Goal: Information Seeking & Learning: Learn about a topic

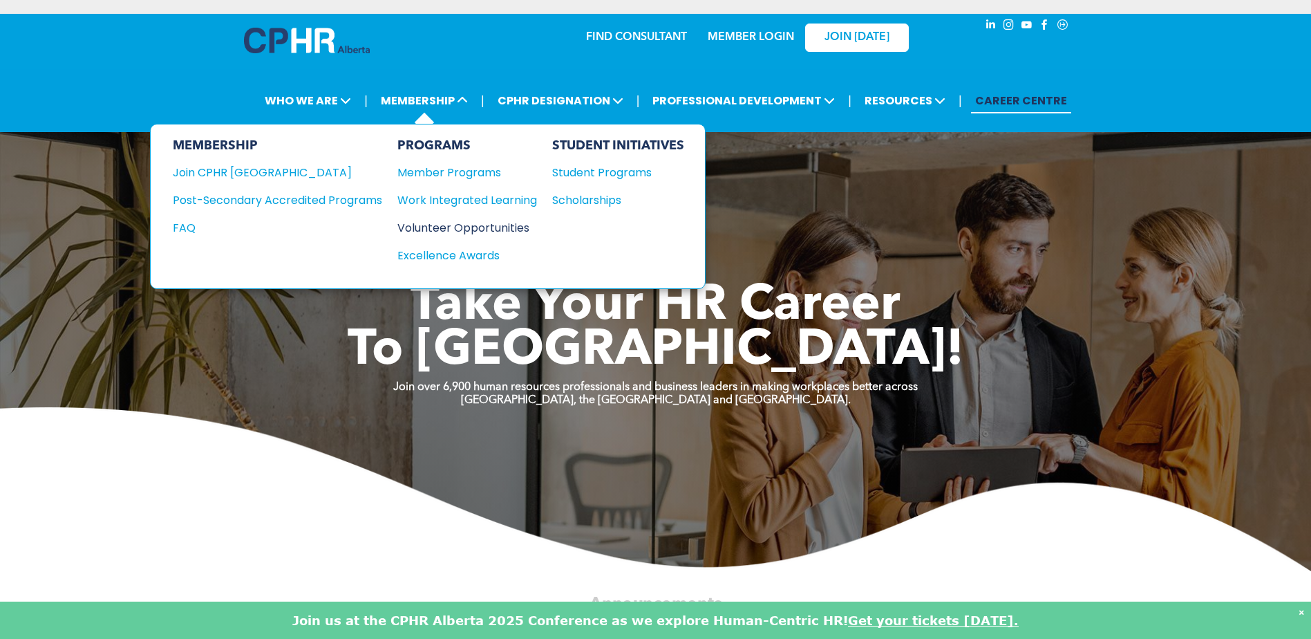
click at [442, 232] on div "Volunteer Opportunities" at bounding box center [460, 227] width 126 height 17
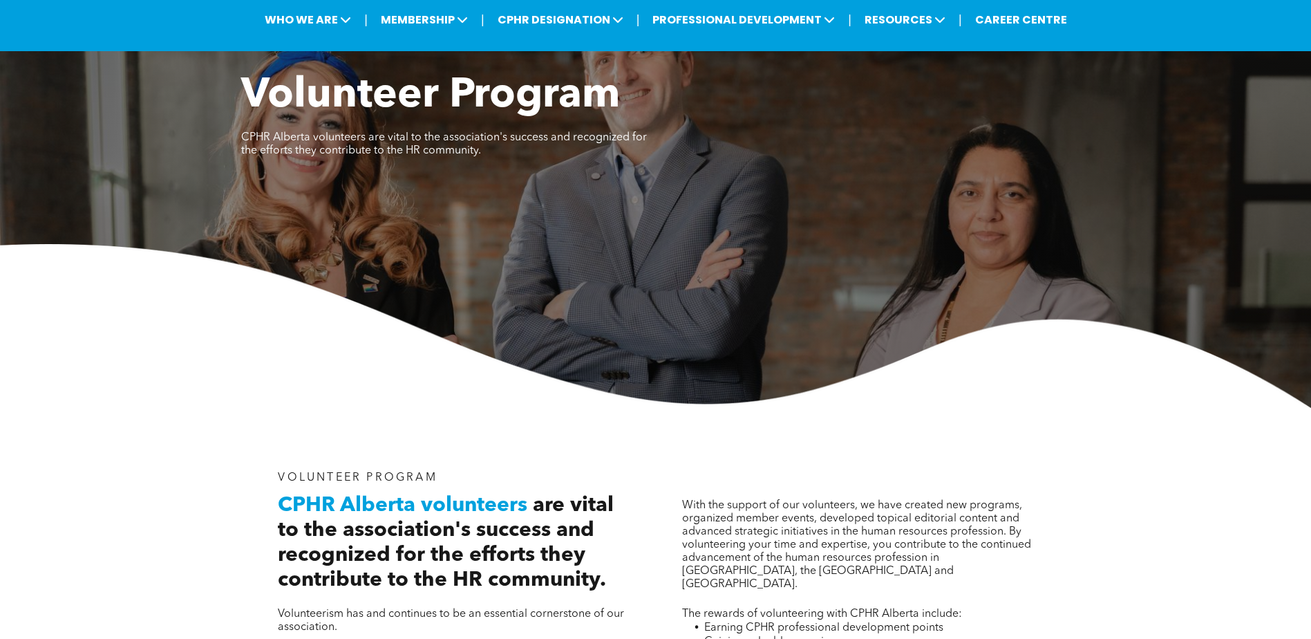
scroll to position [69, 0]
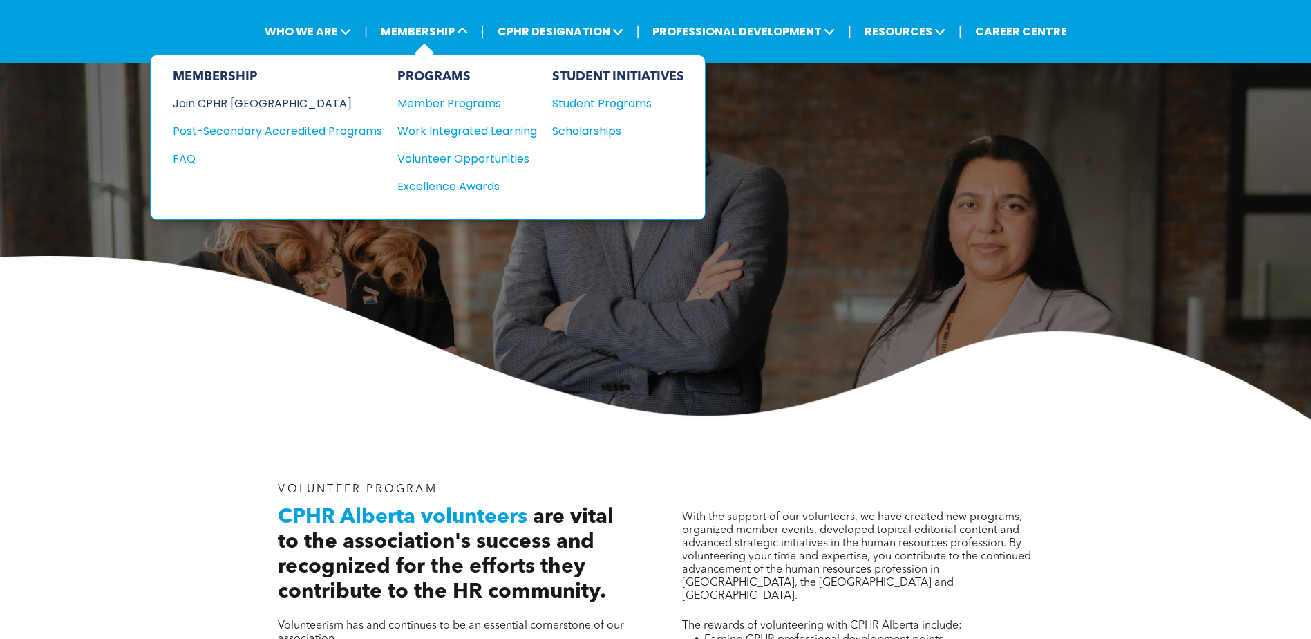
click at [247, 103] on div "Join CPHR [GEOGRAPHIC_DATA]" at bounding box center [267, 103] width 189 height 17
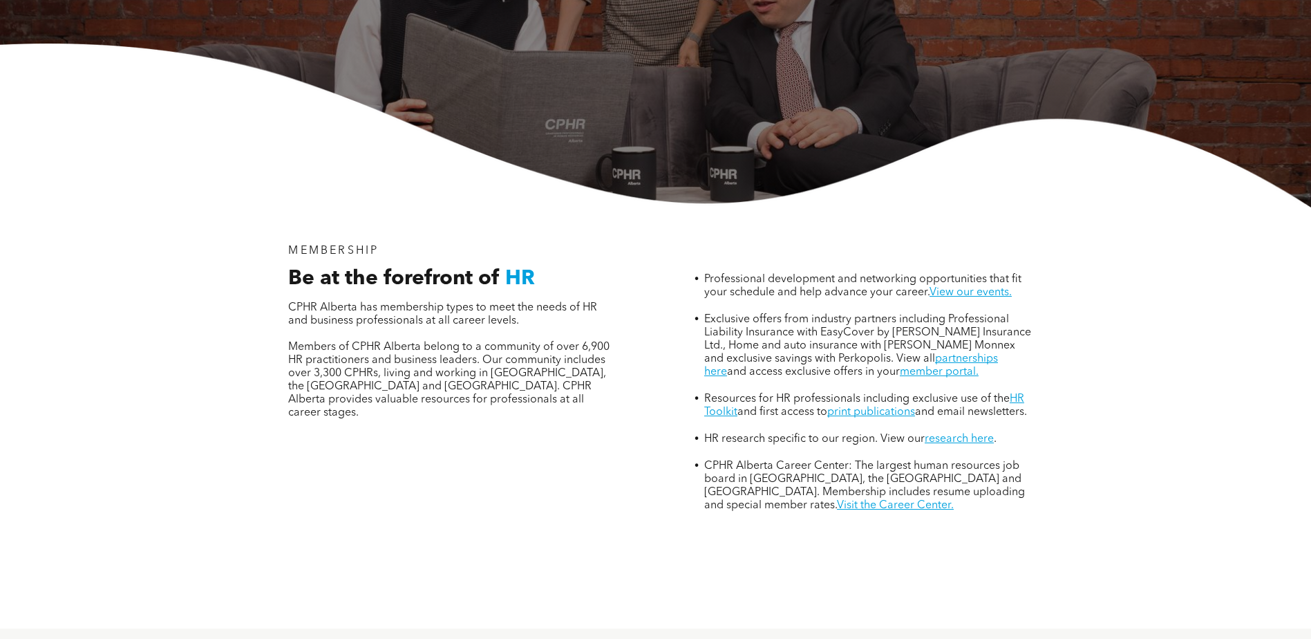
scroll to position [346, 0]
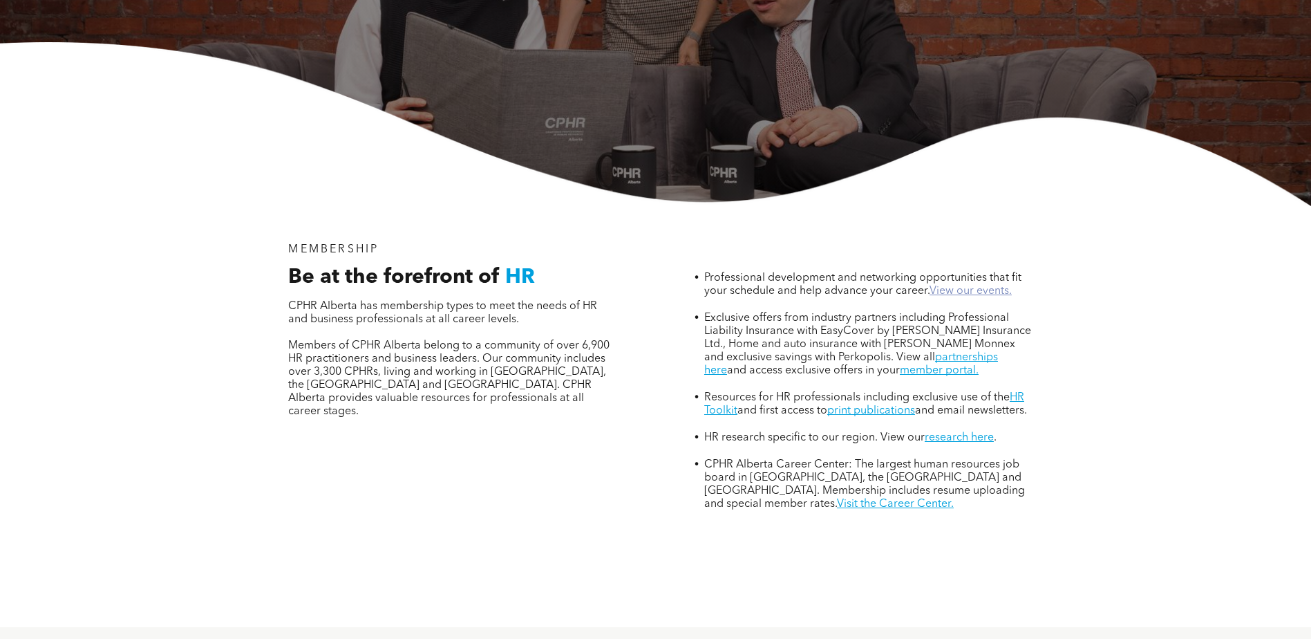
click at [973, 285] on link "View our events." at bounding box center [971, 290] width 82 height 11
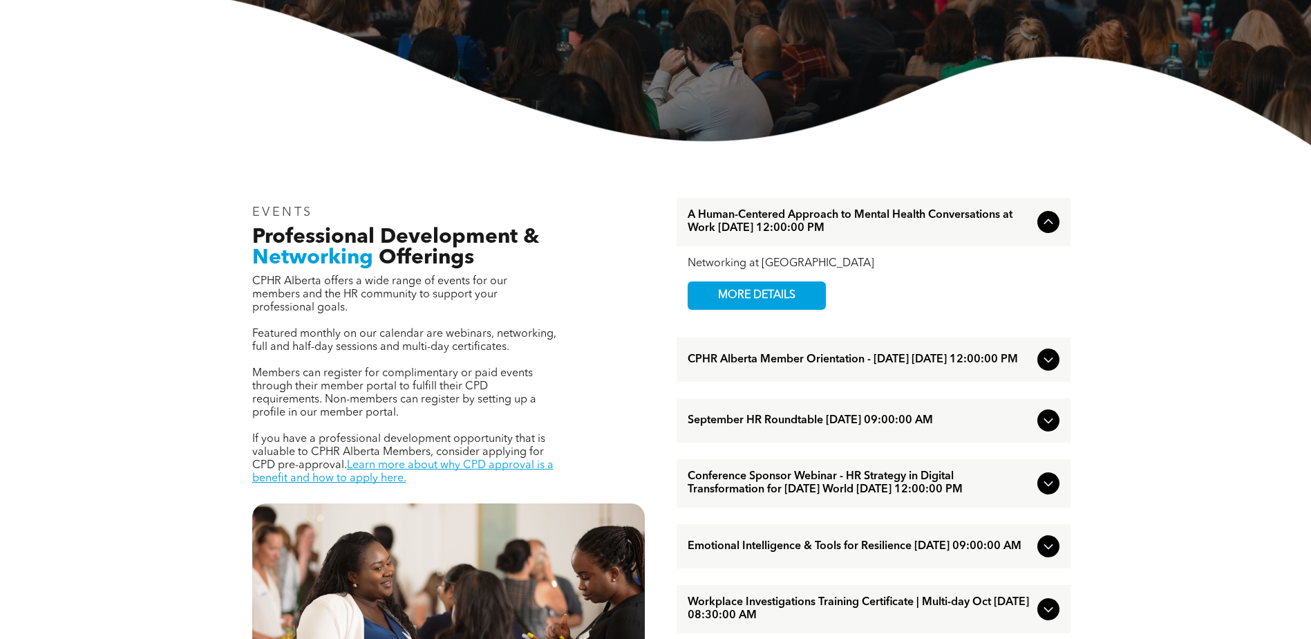
scroll to position [415, 0]
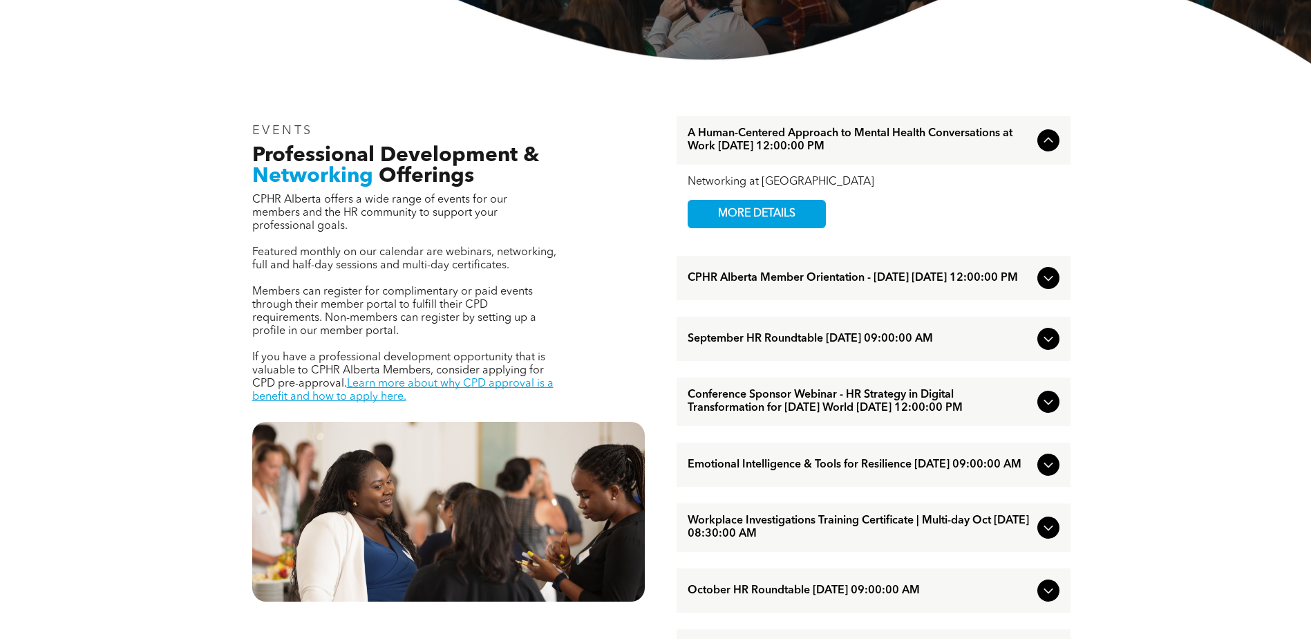
click at [1048, 140] on icon at bounding box center [1048, 140] width 17 height 17
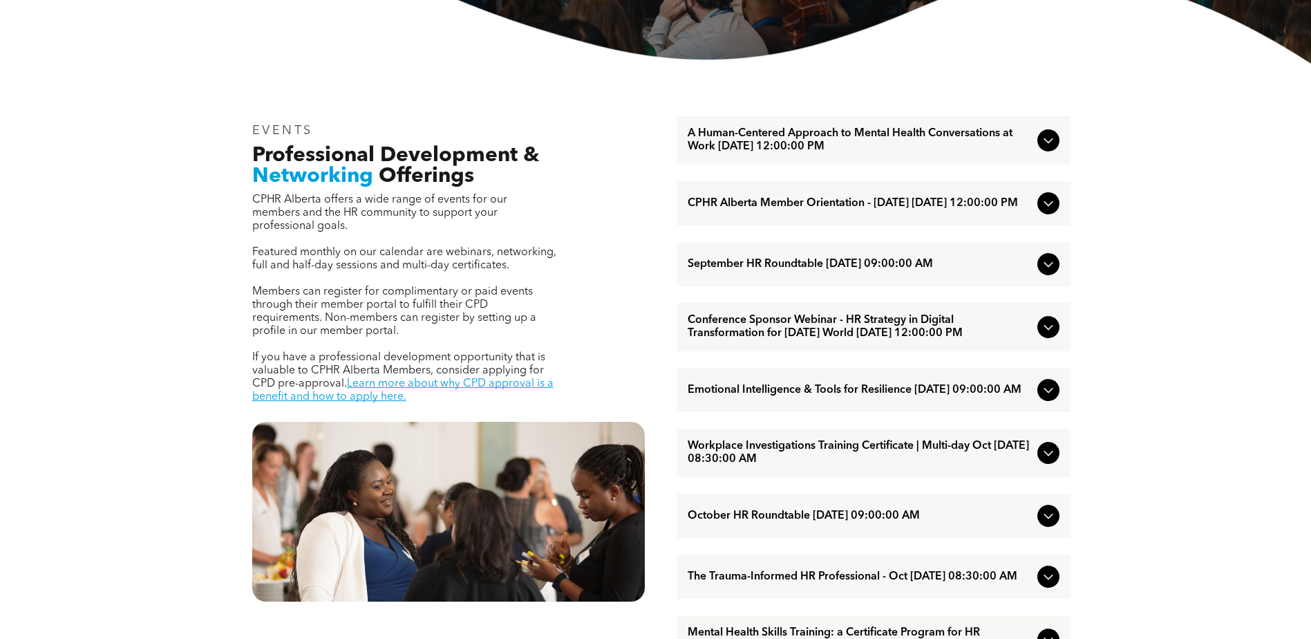
click at [1048, 140] on icon at bounding box center [1048, 140] width 17 height 17
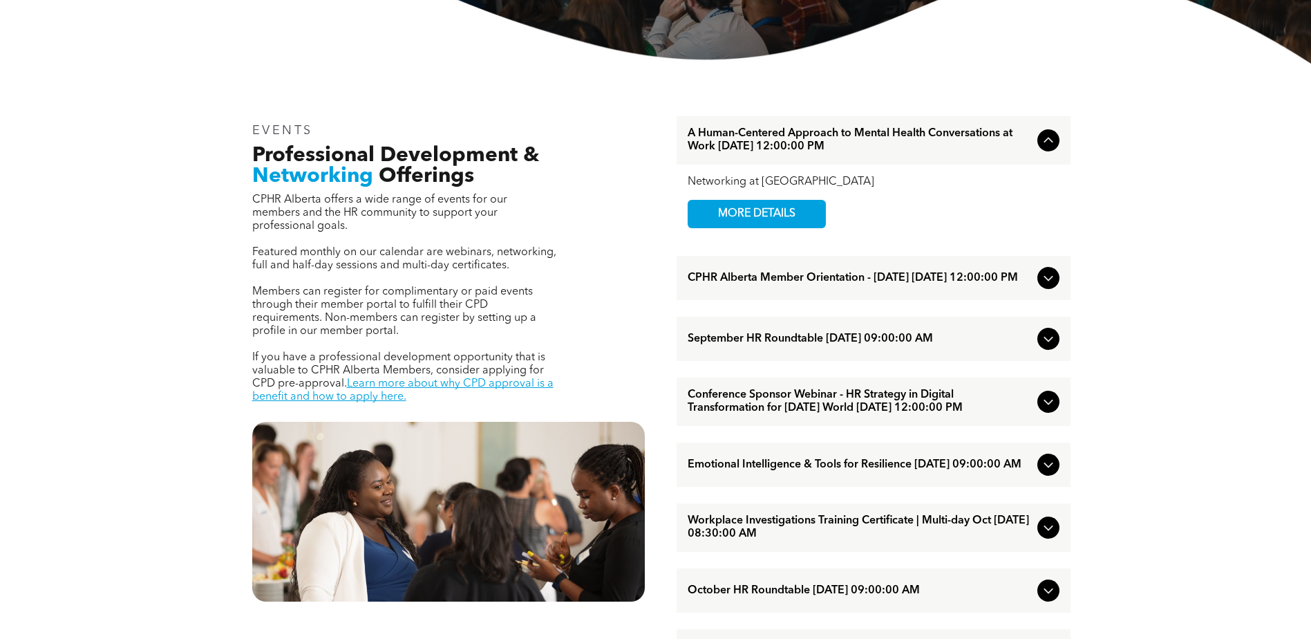
click at [1054, 283] on icon at bounding box center [1048, 278] width 17 height 17
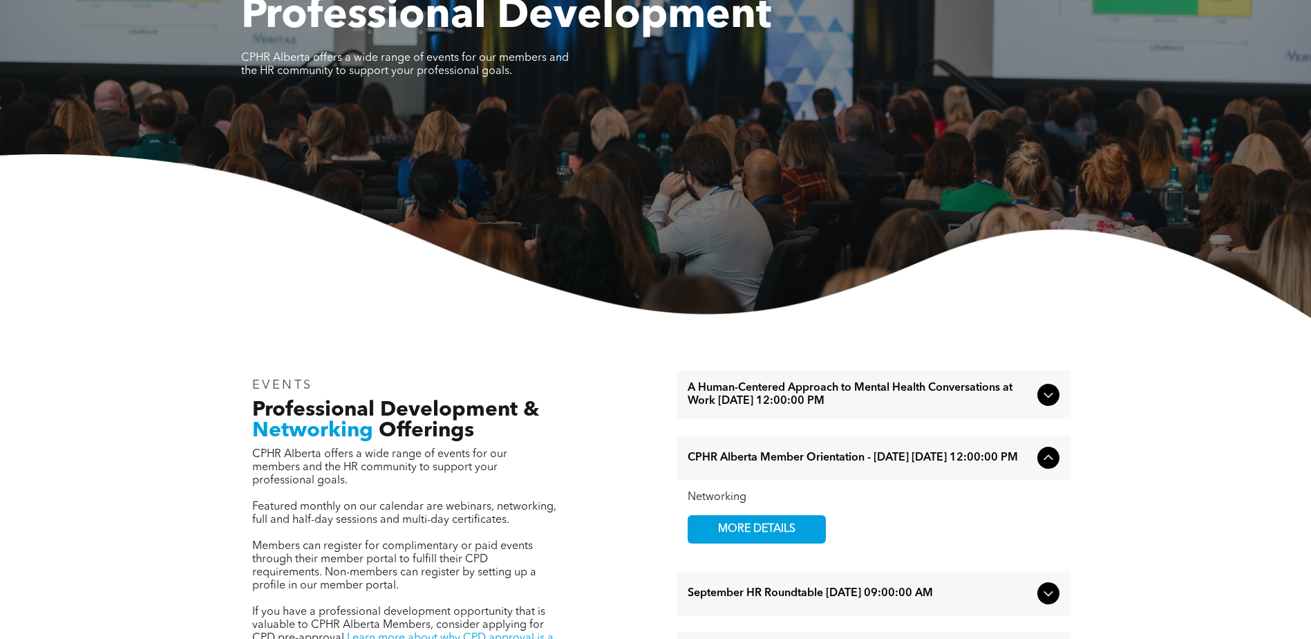
scroll to position [0, 0]
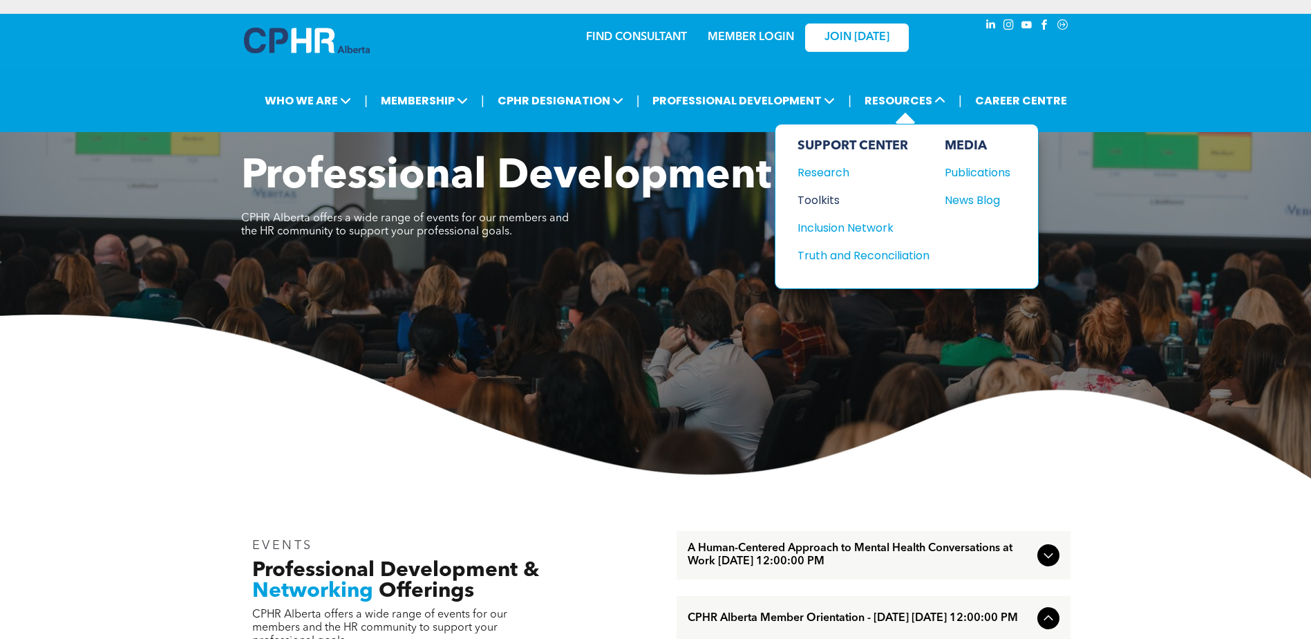
click at [823, 199] on div "Toolkits" at bounding box center [857, 199] width 119 height 17
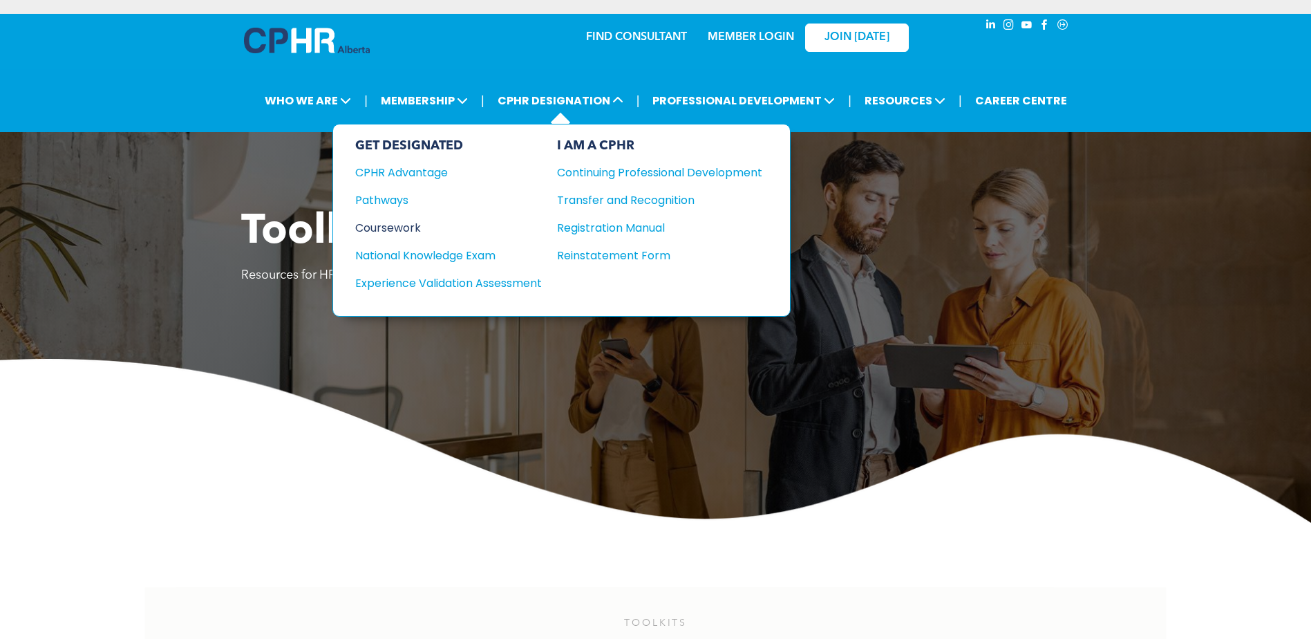
click at [392, 224] on div "Coursework" at bounding box center [439, 227] width 168 height 17
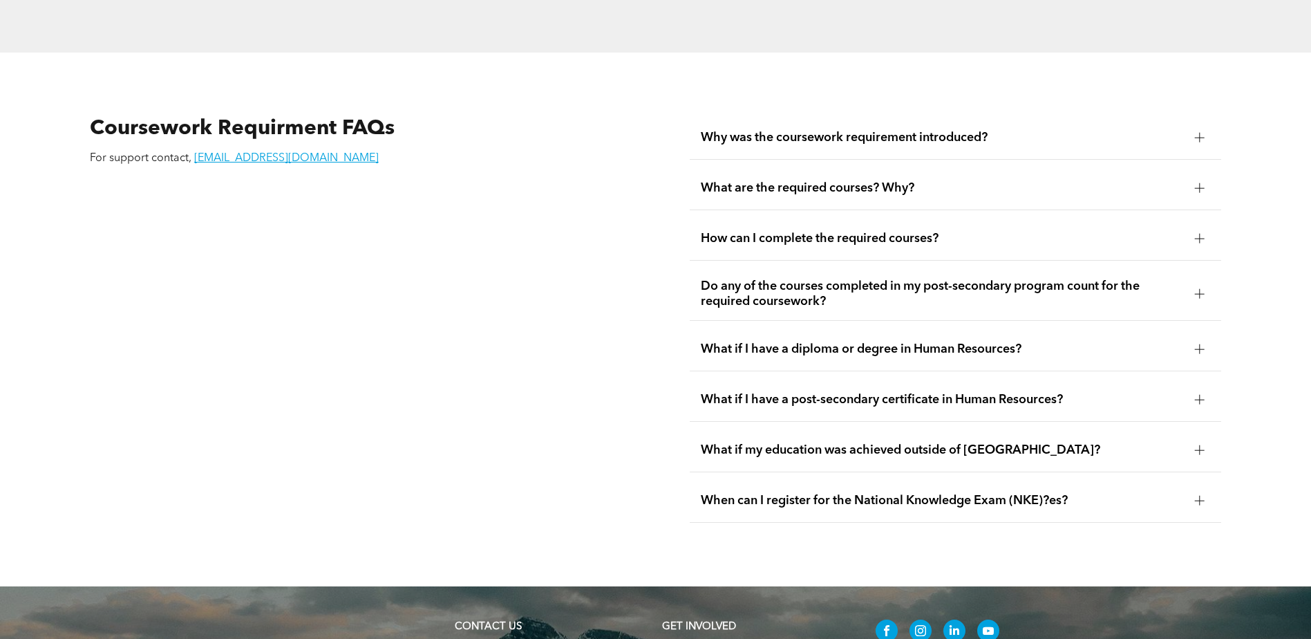
scroll to position [2489, 0]
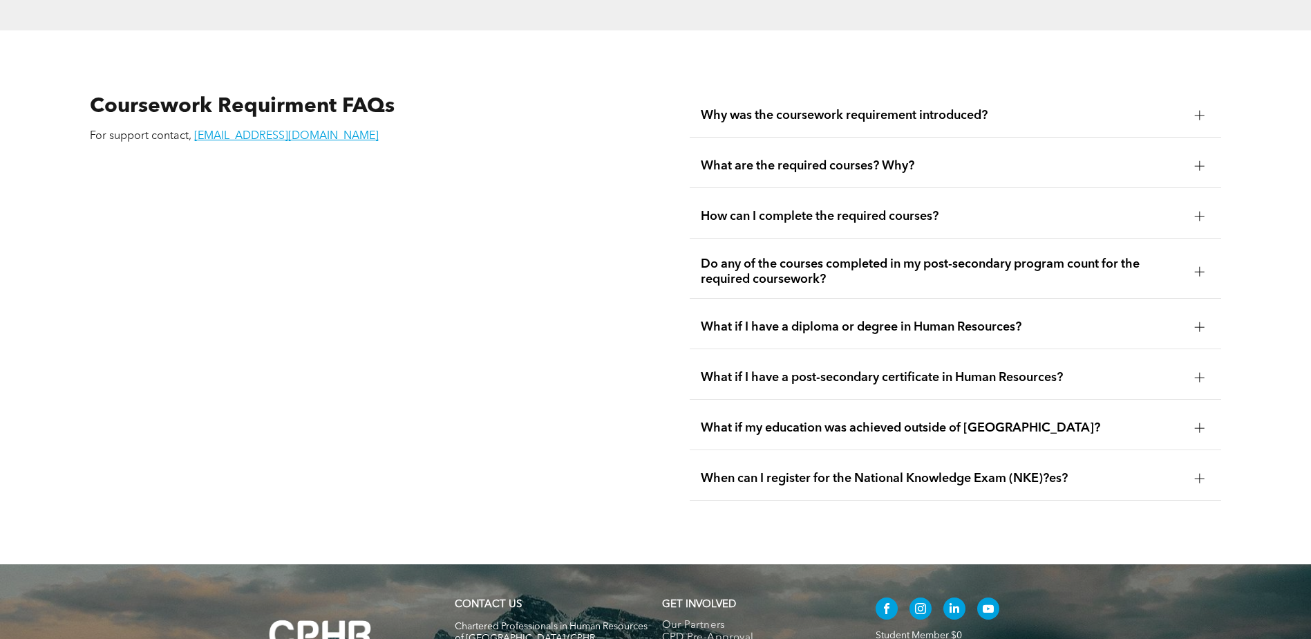
click at [881, 319] on span "What if I have a diploma or degree in Human Resources?" at bounding box center [942, 326] width 483 height 15
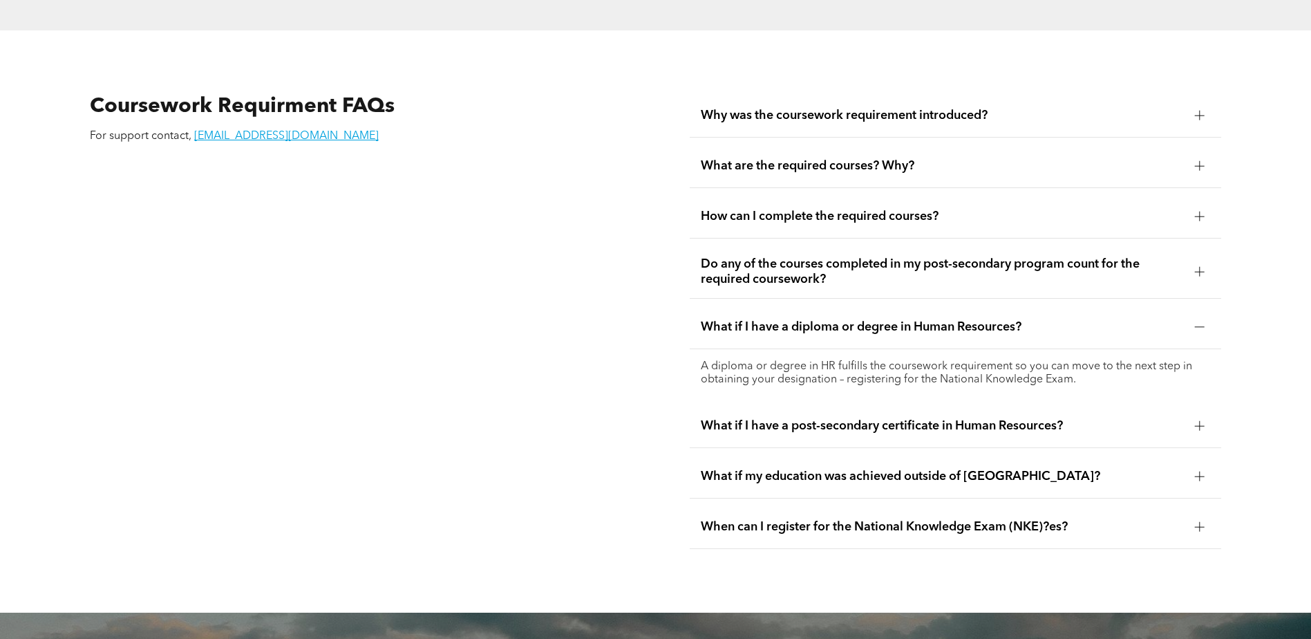
click at [866, 519] on span "When can I register for the National Knowledge Exam (NKE)?es?" at bounding box center [942, 526] width 483 height 15
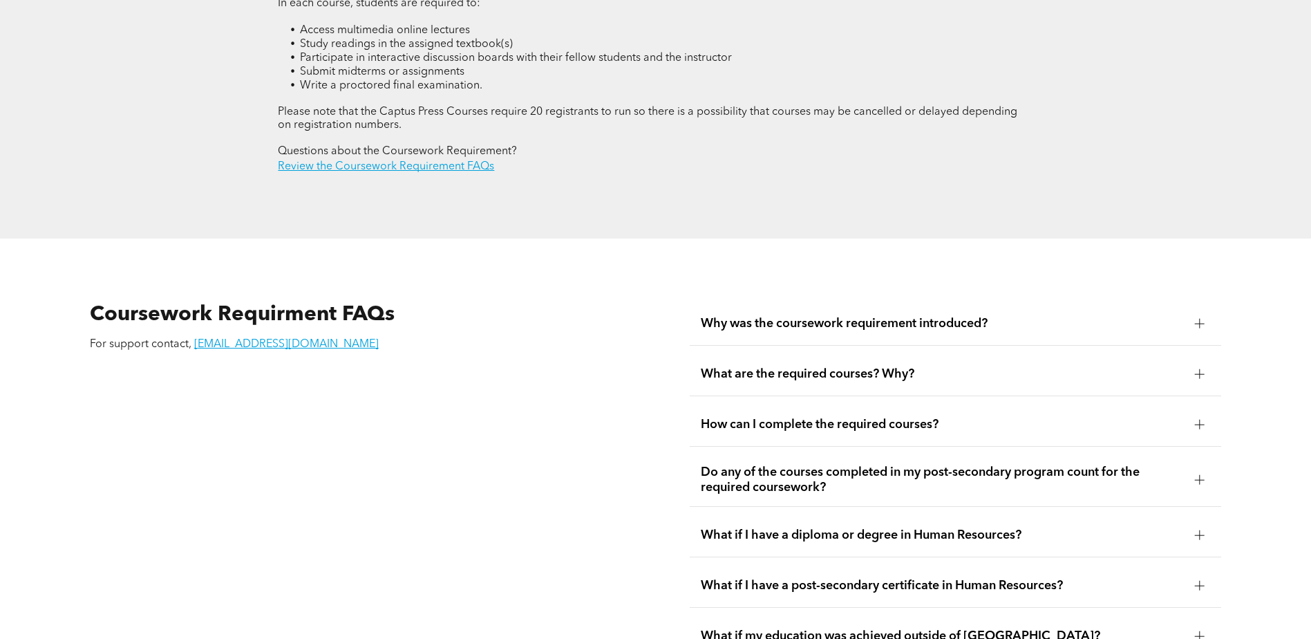
scroll to position [2281, 0]
click at [865, 304] on div "Why was the coursework requirement introduced?" at bounding box center [956, 323] width 532 height 44
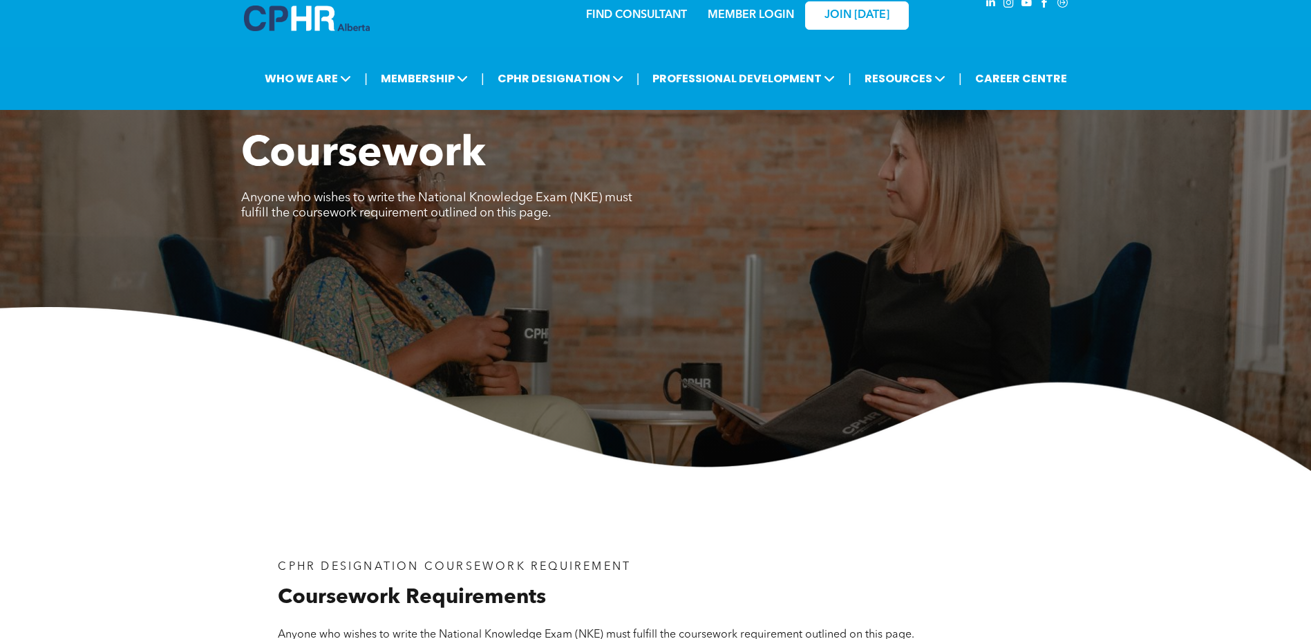
scroll to position [0, 0]
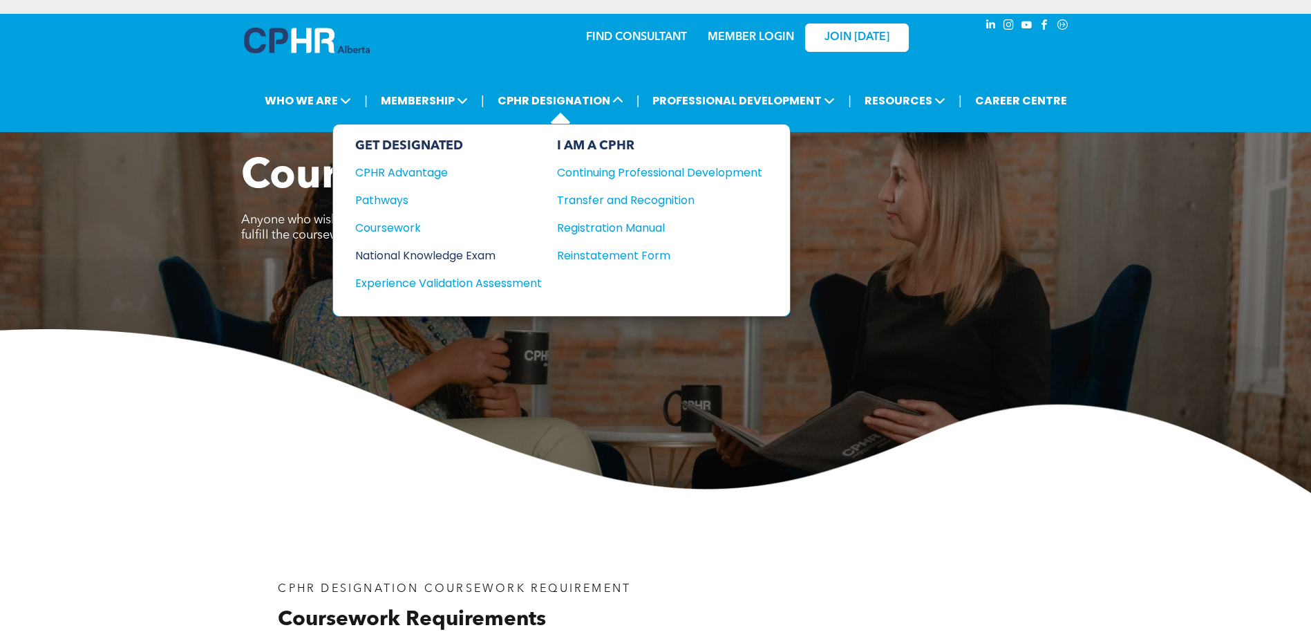
click at [400, 256] on div "National Knowledge Exam" at bounding box center [439, 255] width 168 height 17
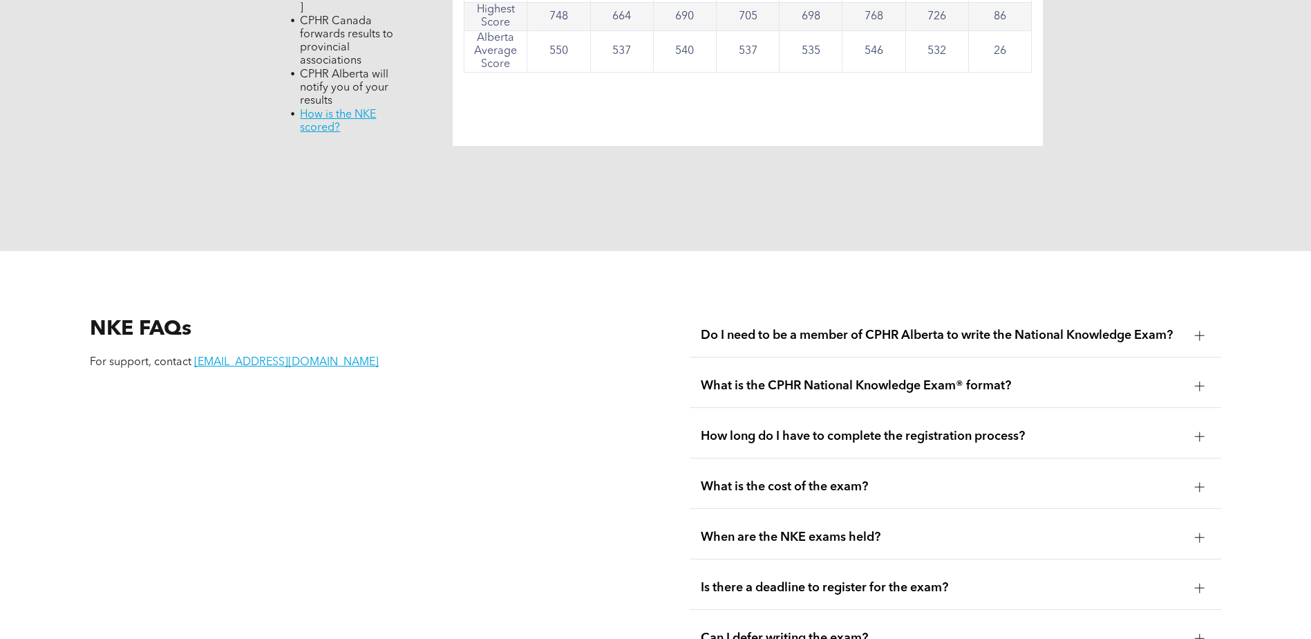
scroll to position [1659, 0]
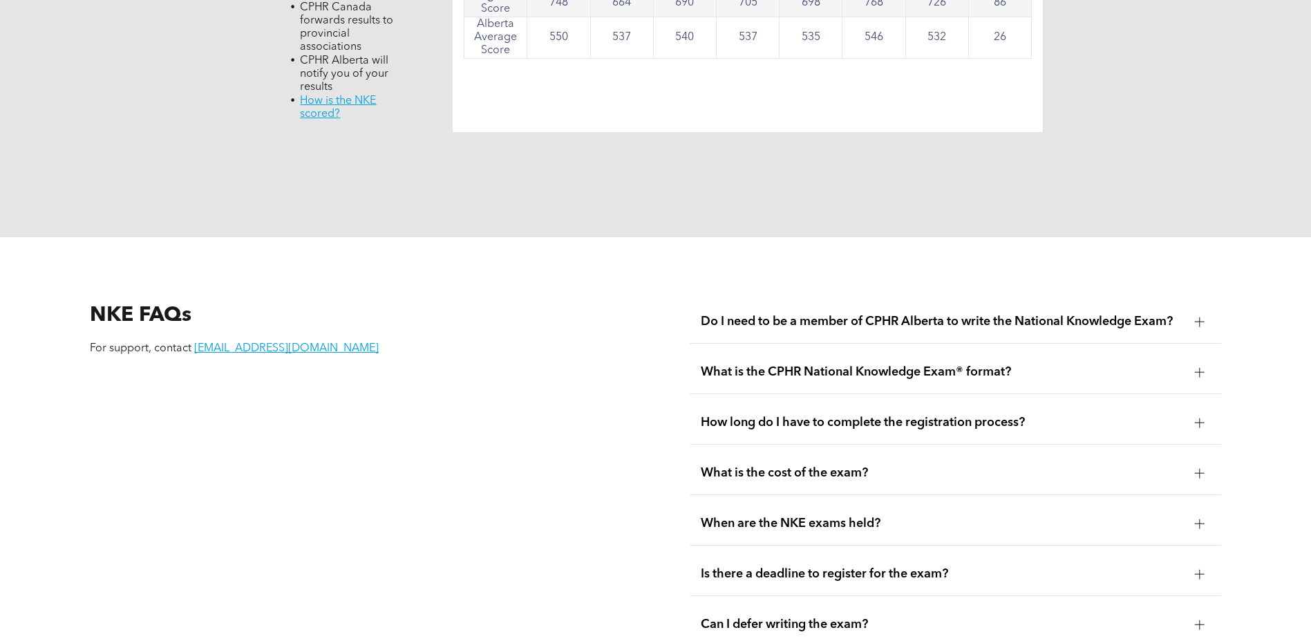
click at [771, 314] on span "Do I need to be a member of CPHR Alberta to write the National Knowledge Exam?" at bounding box center [942, 321] width 483 height 15
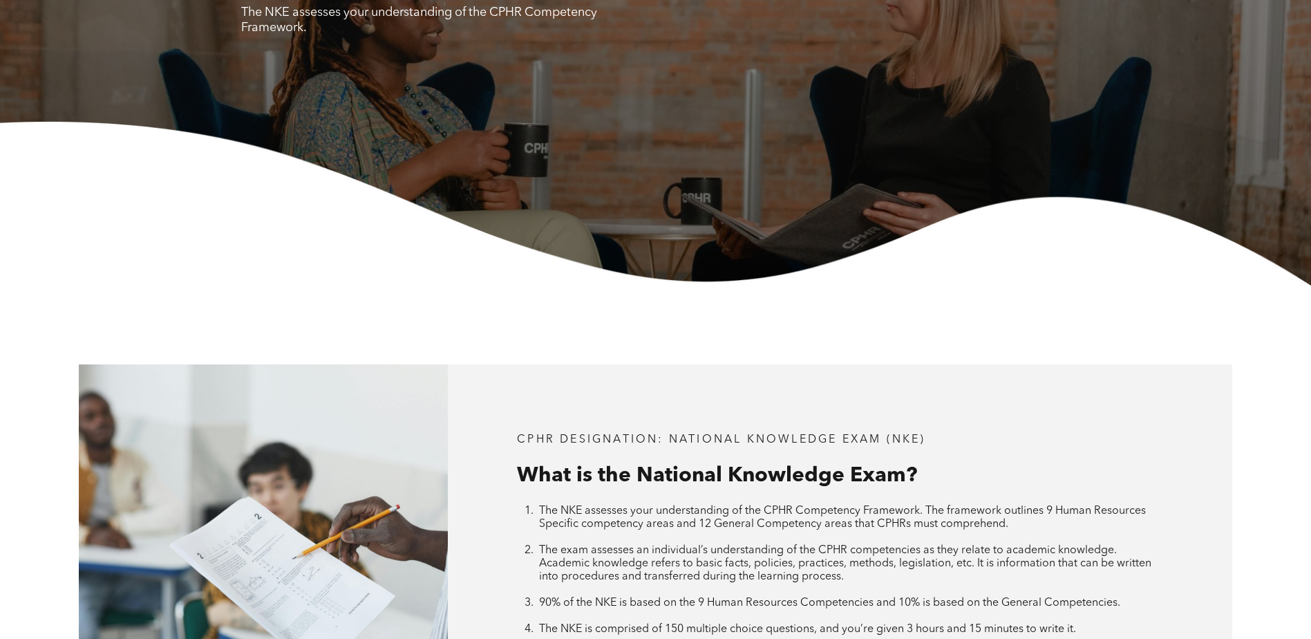
scroll to position [0, 0]
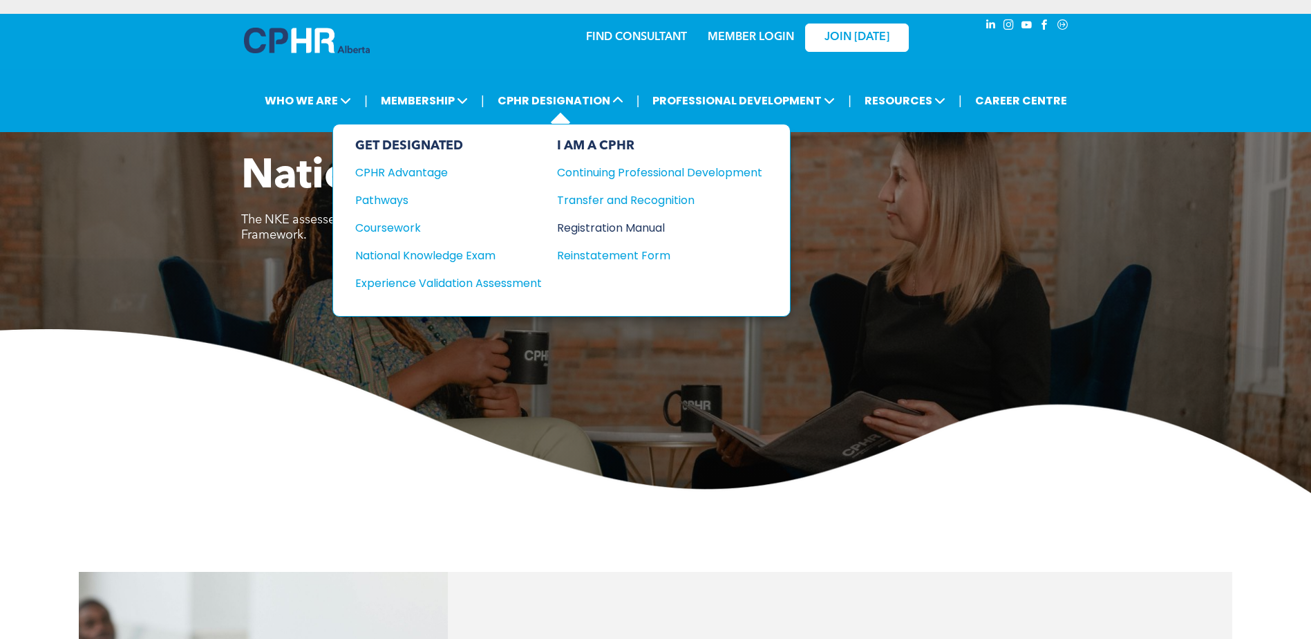
click at [605, 225] on div "Registration Manual" at bounding box center [649, 227] width 185 height 17
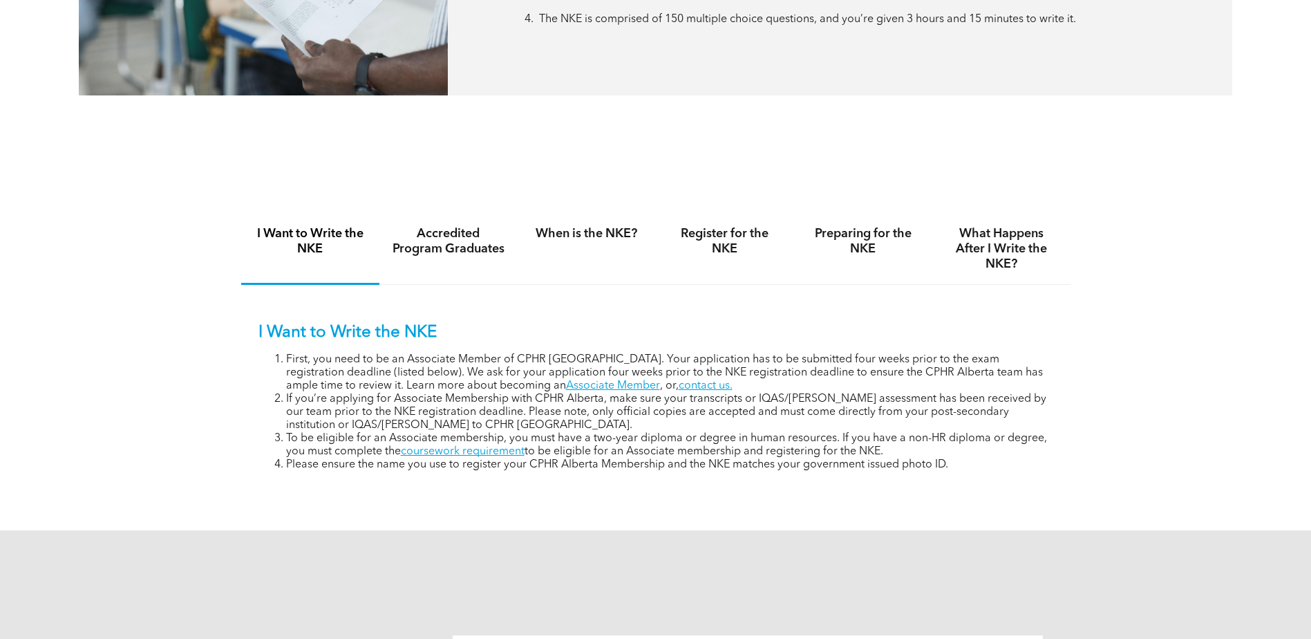
scroll to position [830, 0]
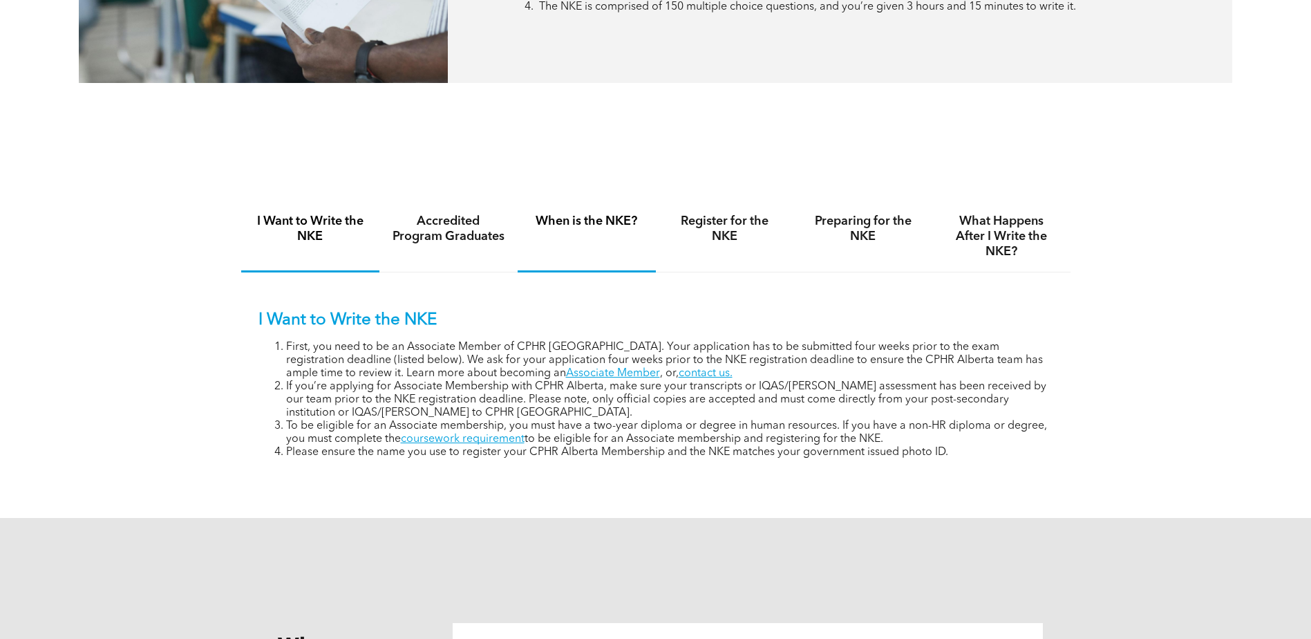
click at [591, 216] on h4 "When is the NKE?" at bounding box center [586, 221] width 113 height 15
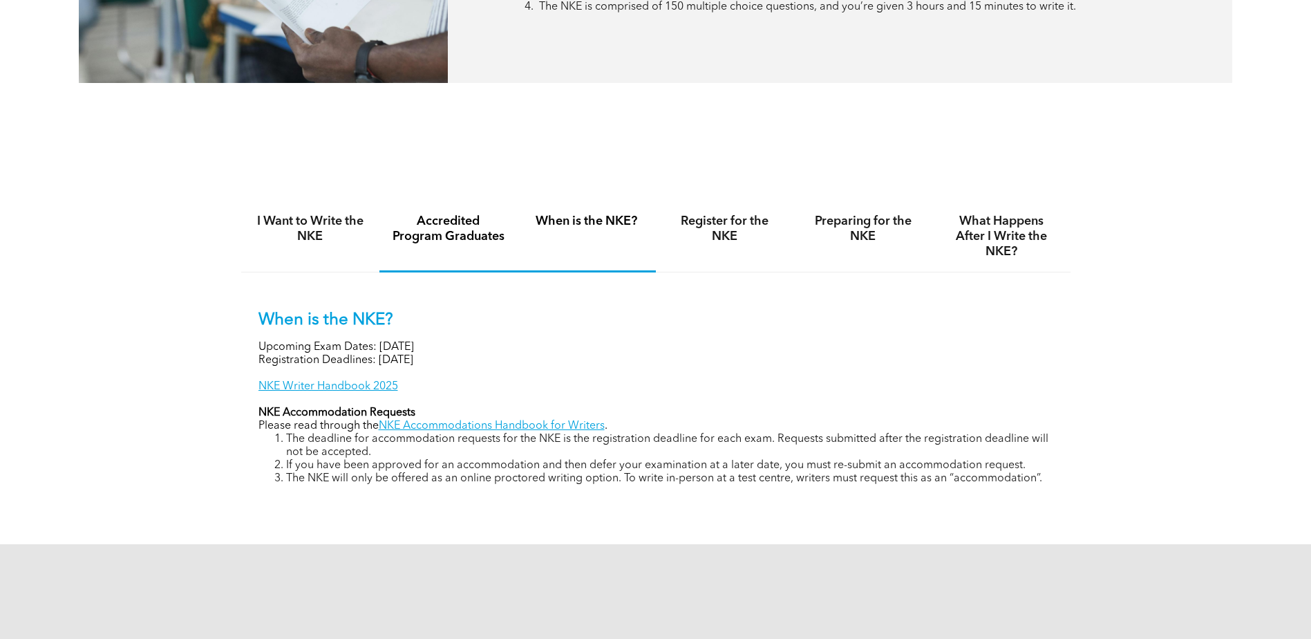
click at [450, 235] on h4 "Accredited Program Graduates" at bounding box center [448, 229] width 113 height 30
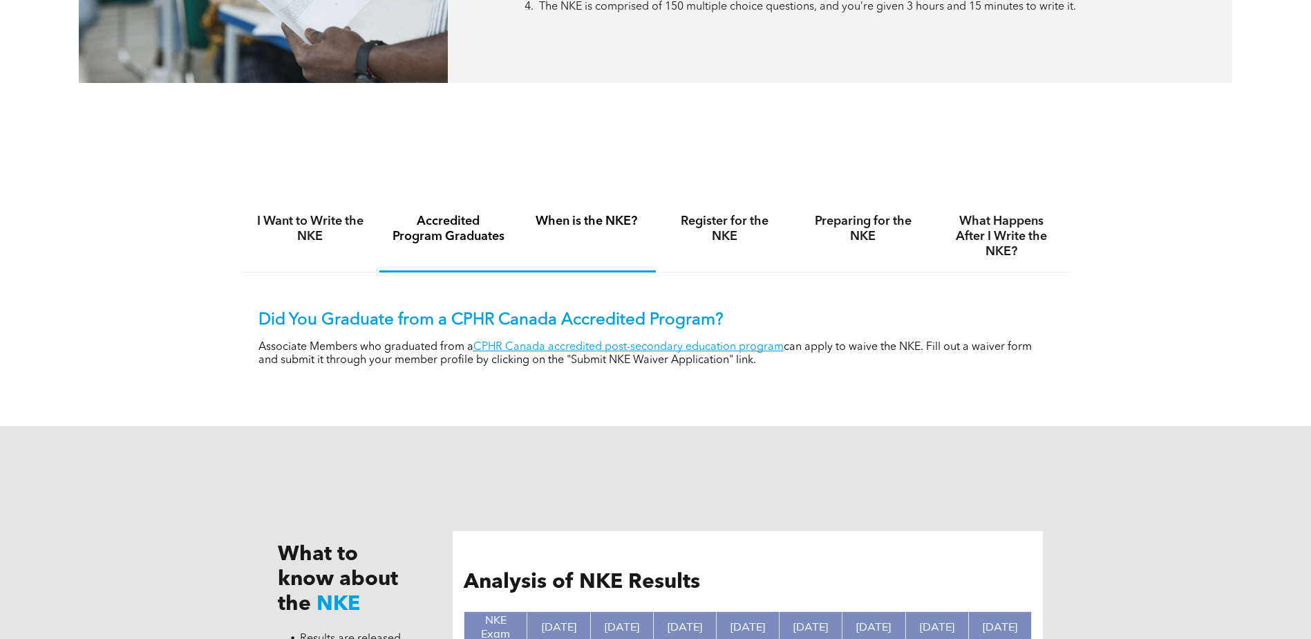
click at [581, 242] on div "When is the NKE?" at bounding box center [587, 236] width 138 height 71
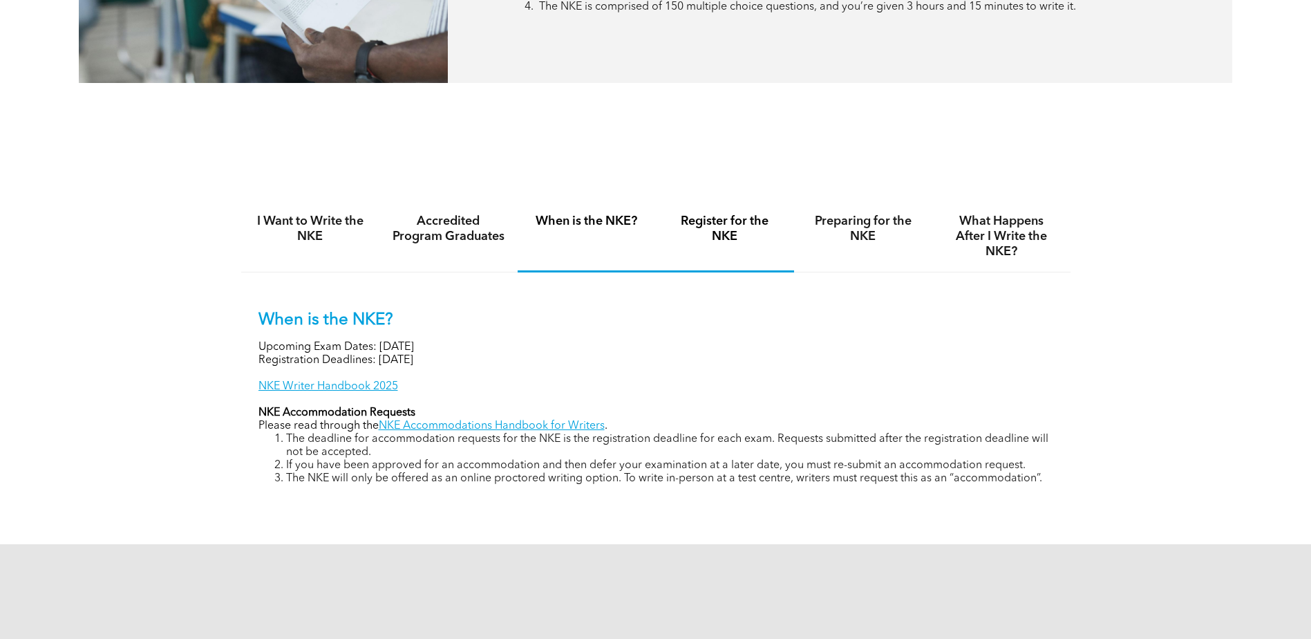
click at [694, 226] on h4 "Register for the NKE" at bounding box center [724, 229] width 113 height 30
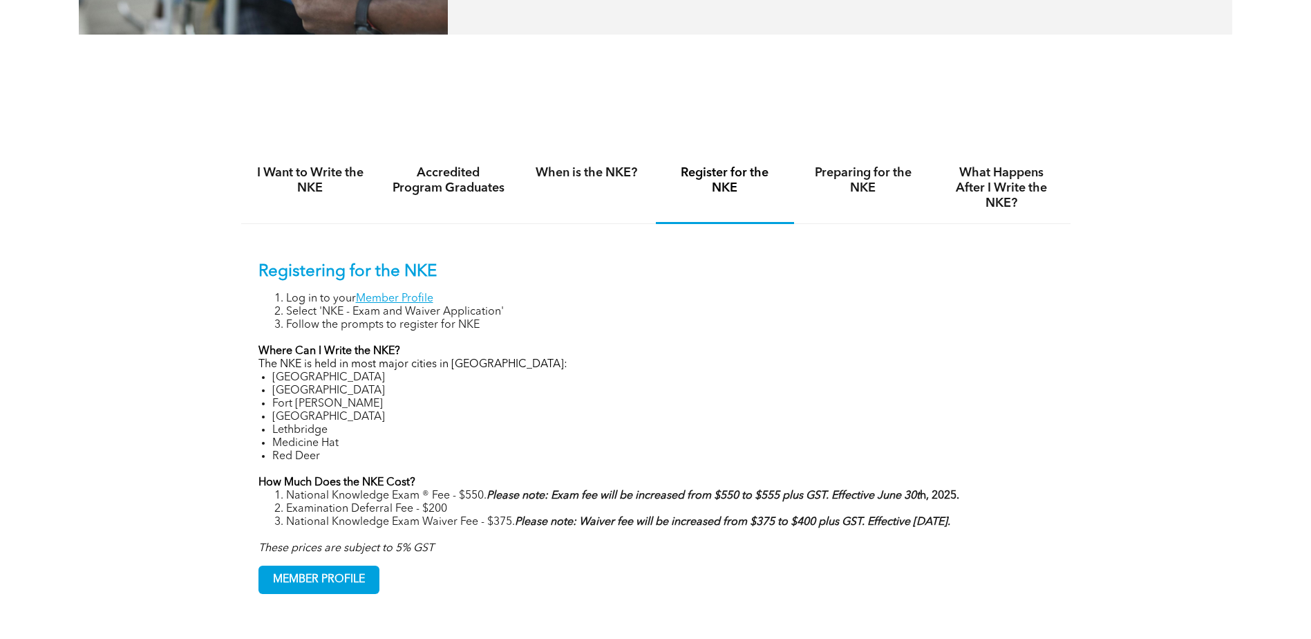
scroll to position [899, 0]
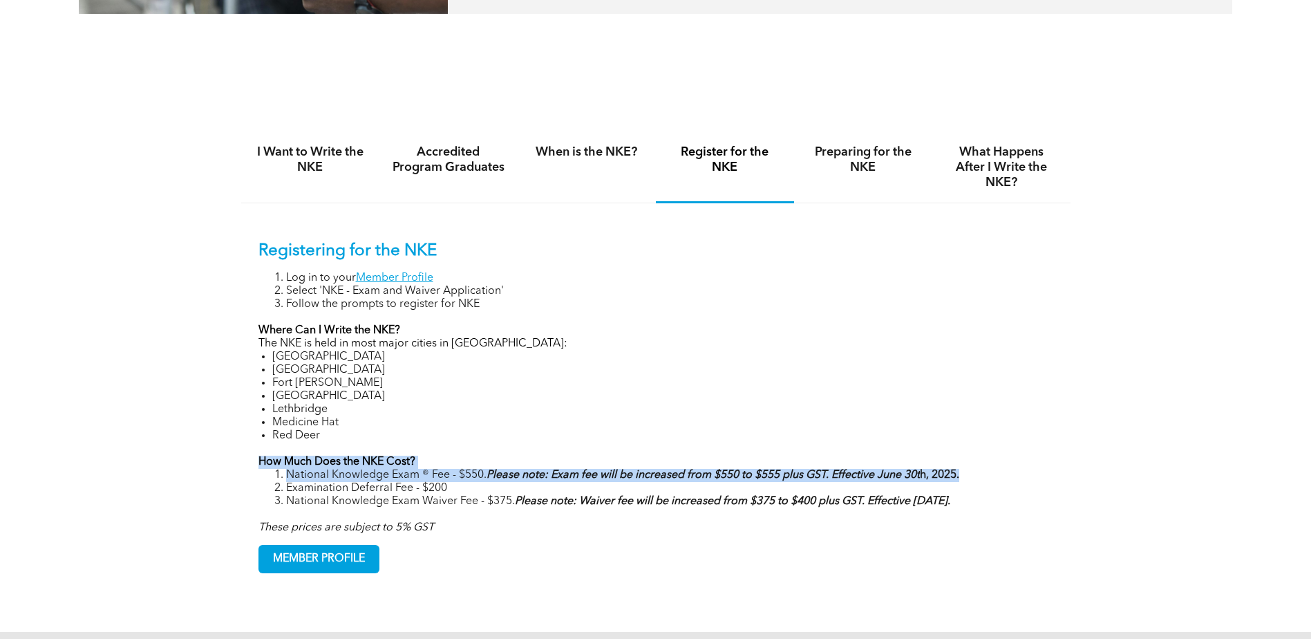
drag, startPoint x: 964, startPoint y: 477, endPoint x: 256, endPoint y: 463, distance: 708.7
click at [256, 463] on div "Registering for the NKE Log in to your Member Profile Select 'NKE - Exam and Wa…" at bounding box center [656, 396] width 830 height 387
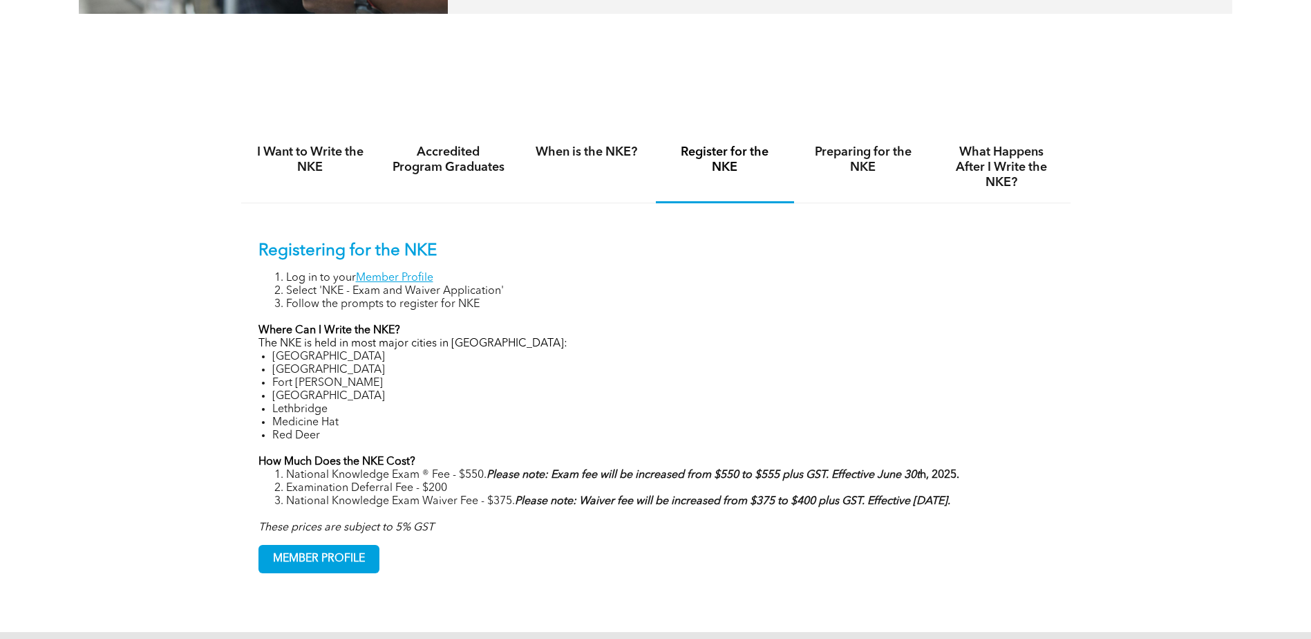
click at [588, 426] on li "Medicine Hat" at bounding box center [662, 422] width 781 height 13
click at [847, 160] on h4 "Preparing for the NKE" at bounding box center [863, 159] width 113 height 30
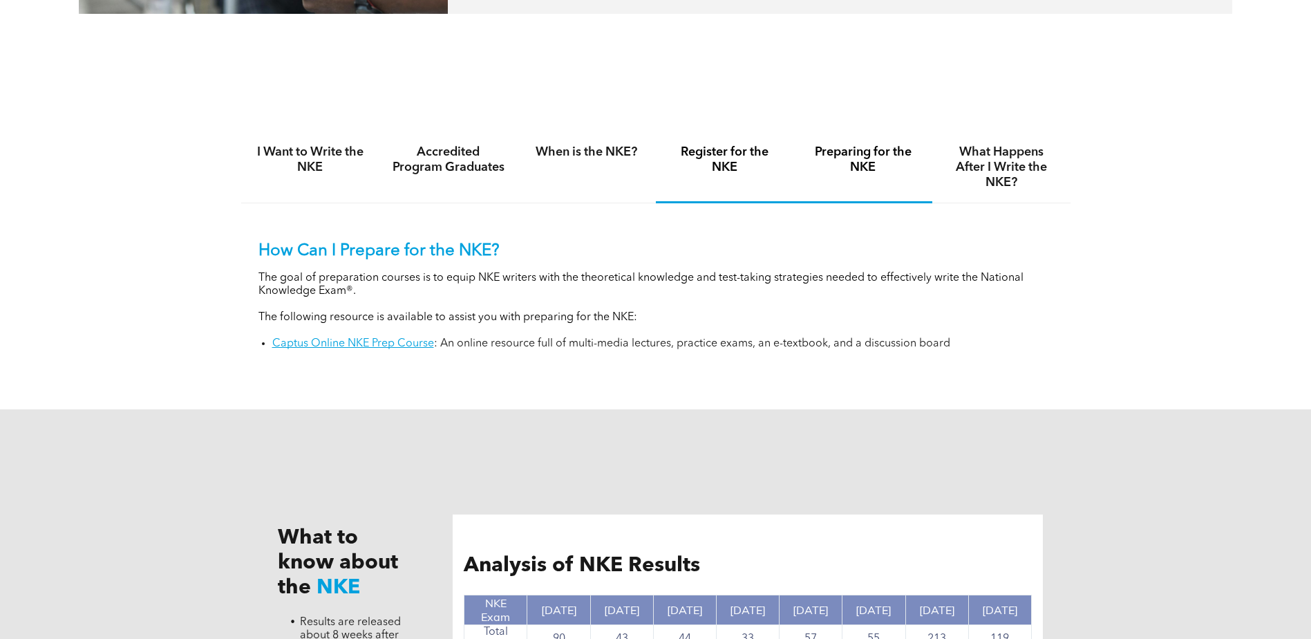
click at [718, 171] on h4 "Register for the NKE" at bounding box center [724, 159] width 113 height 30
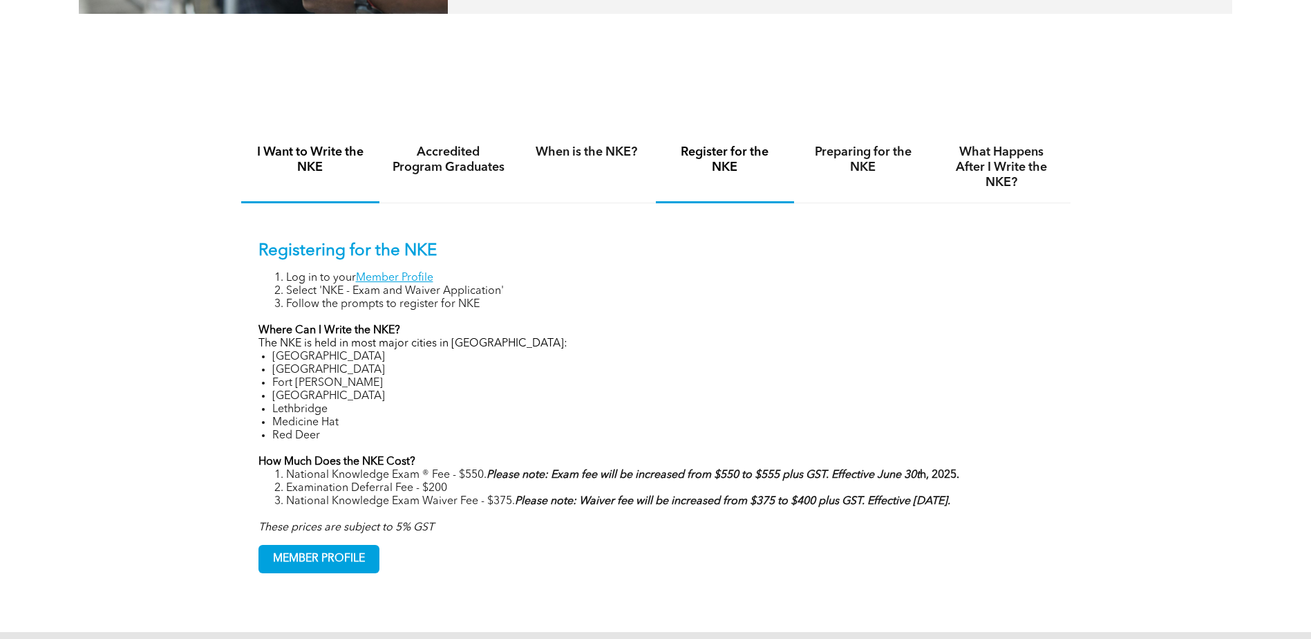
click at [332, 182] on div "I Want to Write the NKE" at bounding box center [310, 167] width 138 height 71
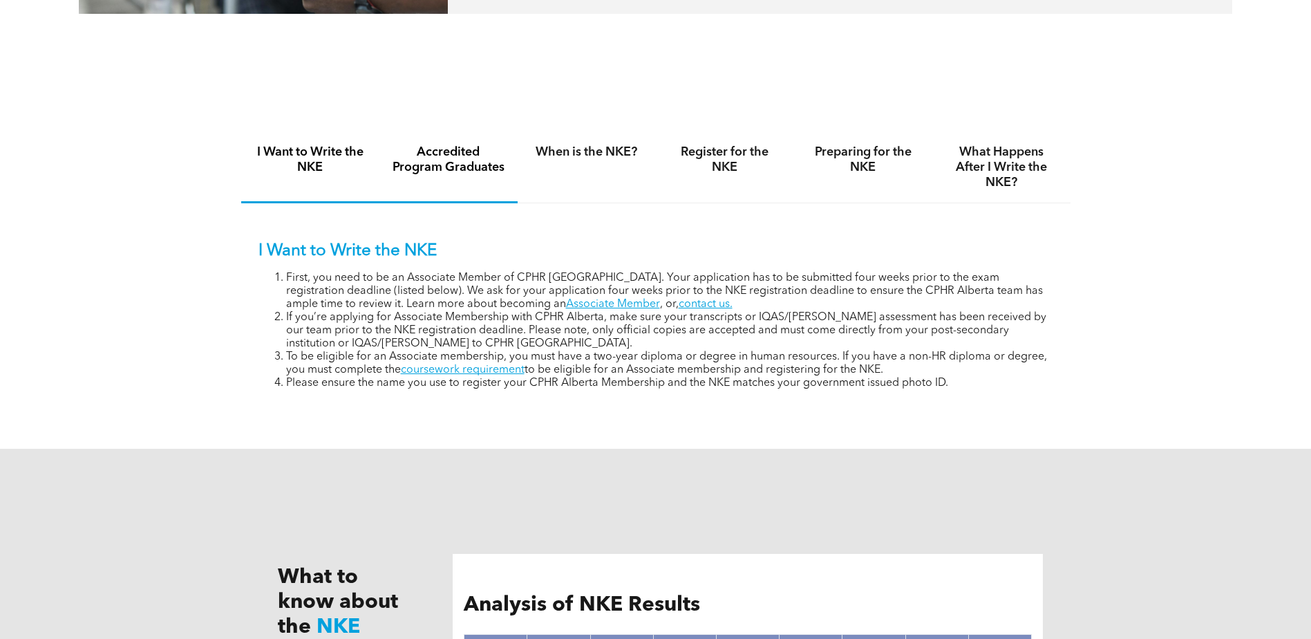
click at [453, 160] on h4 "Accredited Program Graduates" at bounding box center [448, 159] width 113 height 30
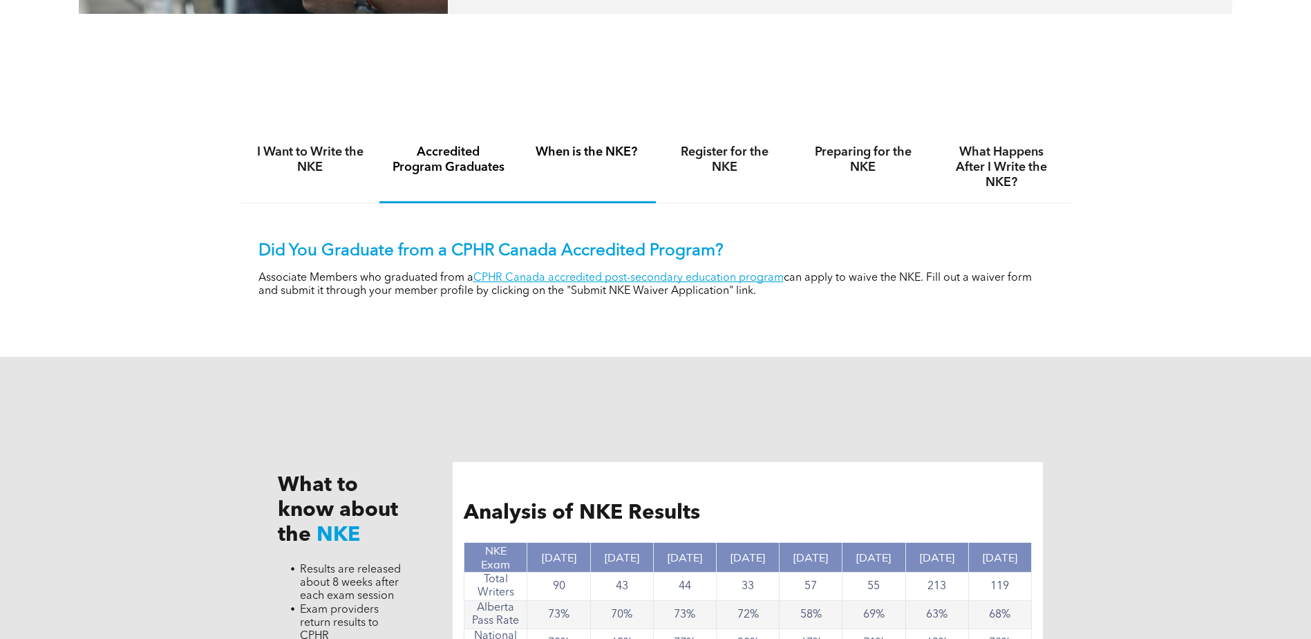
click at [541, 152] on h4 "When is the NKE?" at bounding box center [586, 151] width 113 height 15
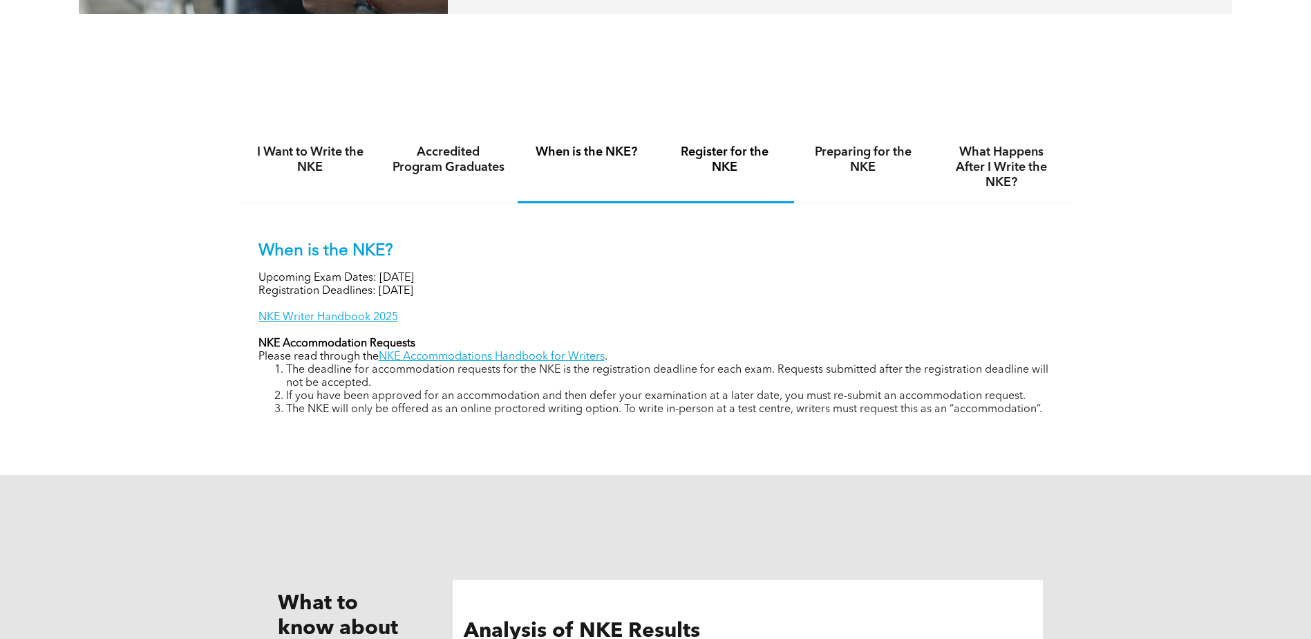
click at [715, 146] on h4 "Register for the NKE" at bounding box center [724, 159] width 113 height 30
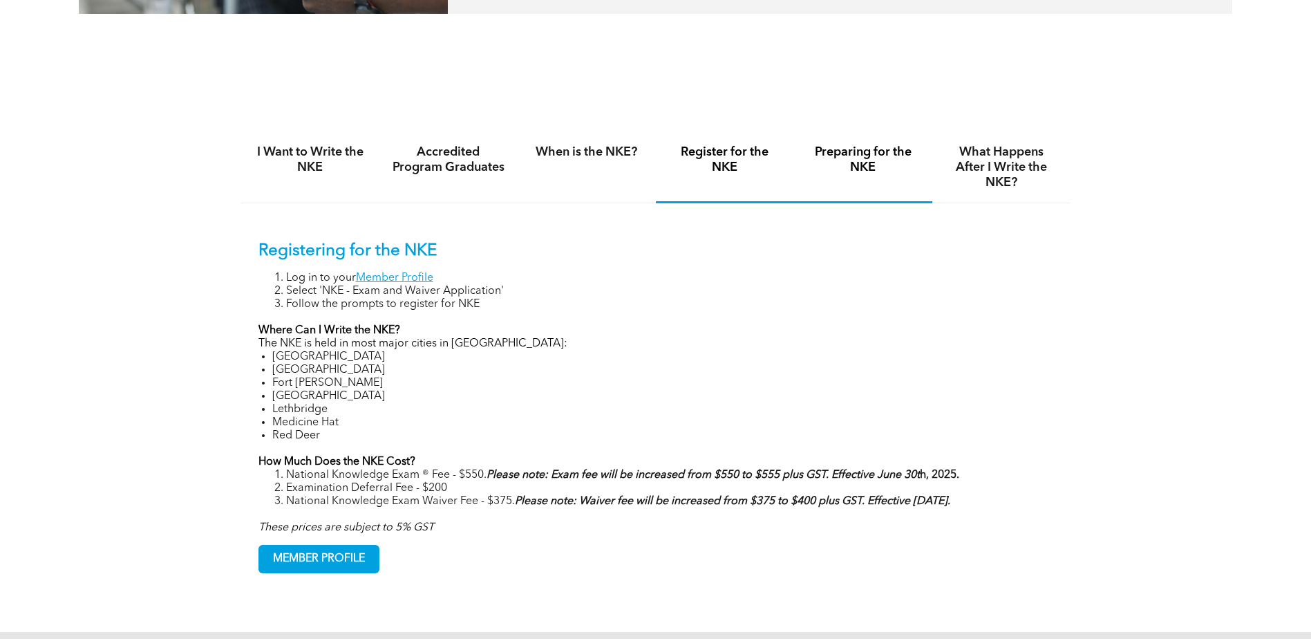
click at [890, 174] on div "Preparing for the NKE" at bounding box center [863, 167] width 138 height 71
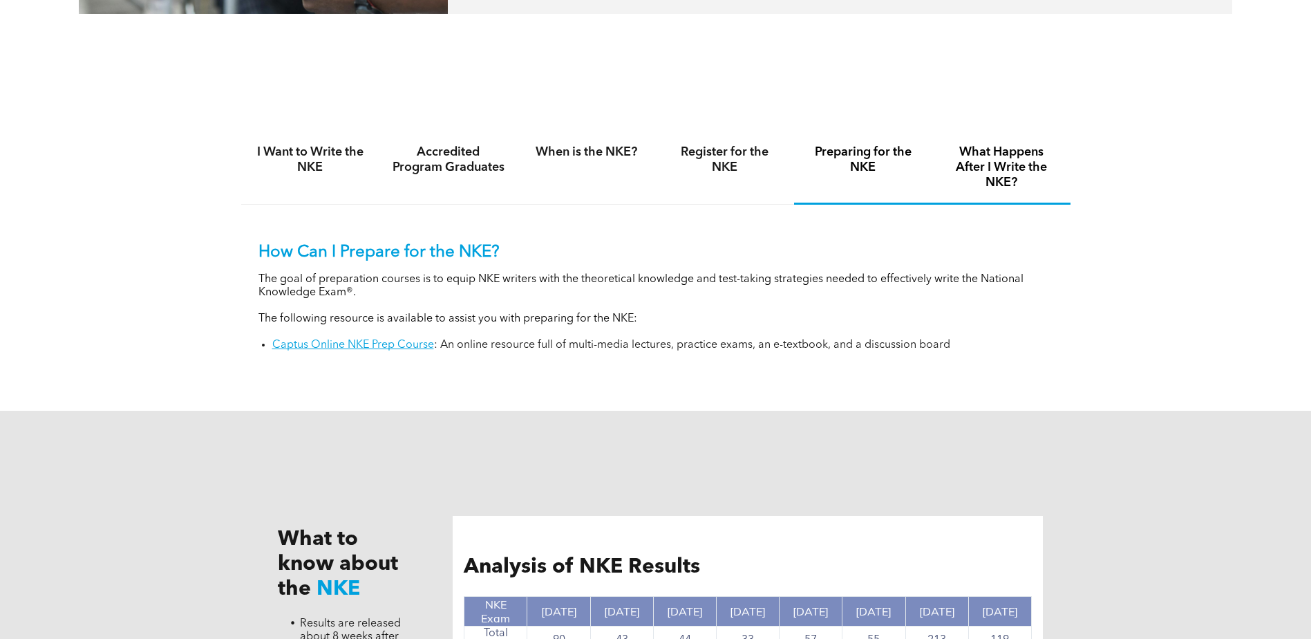
click at [1015, 181] on h4 "What Happens After I Write the NKE?" at bounding box center [1001, 167] width 113 height 46
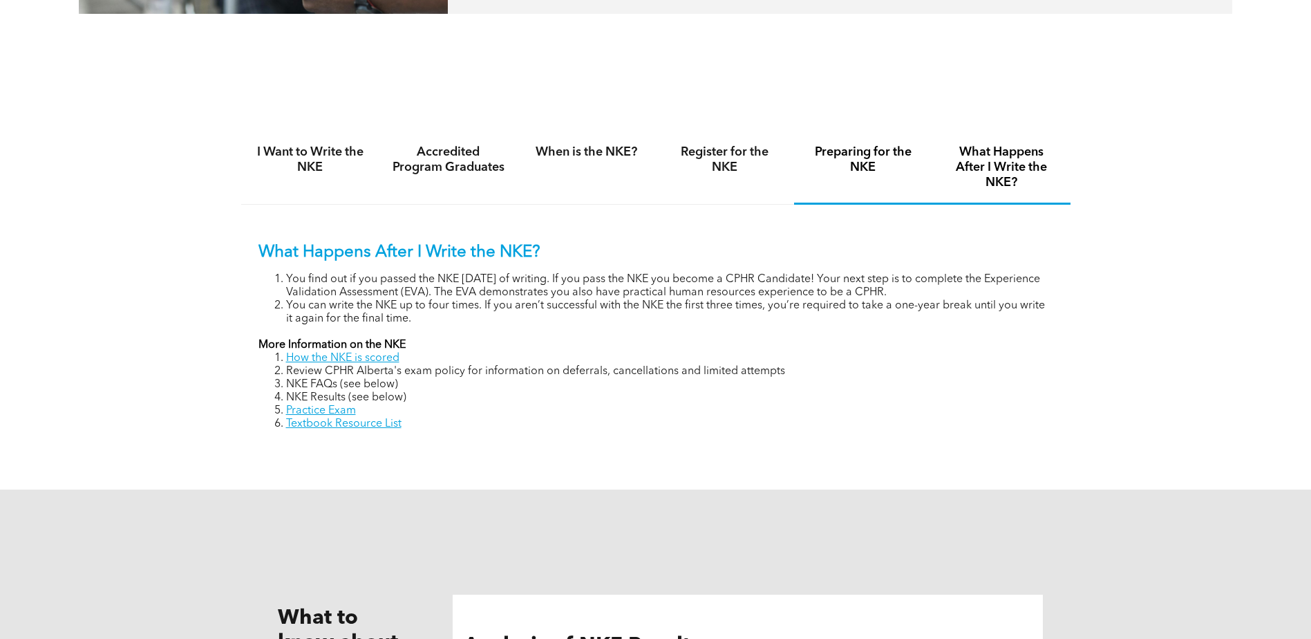
click at [873, 182] on div "Preparing for the NKE" at bounding box center [863, 168] width 138 height 73
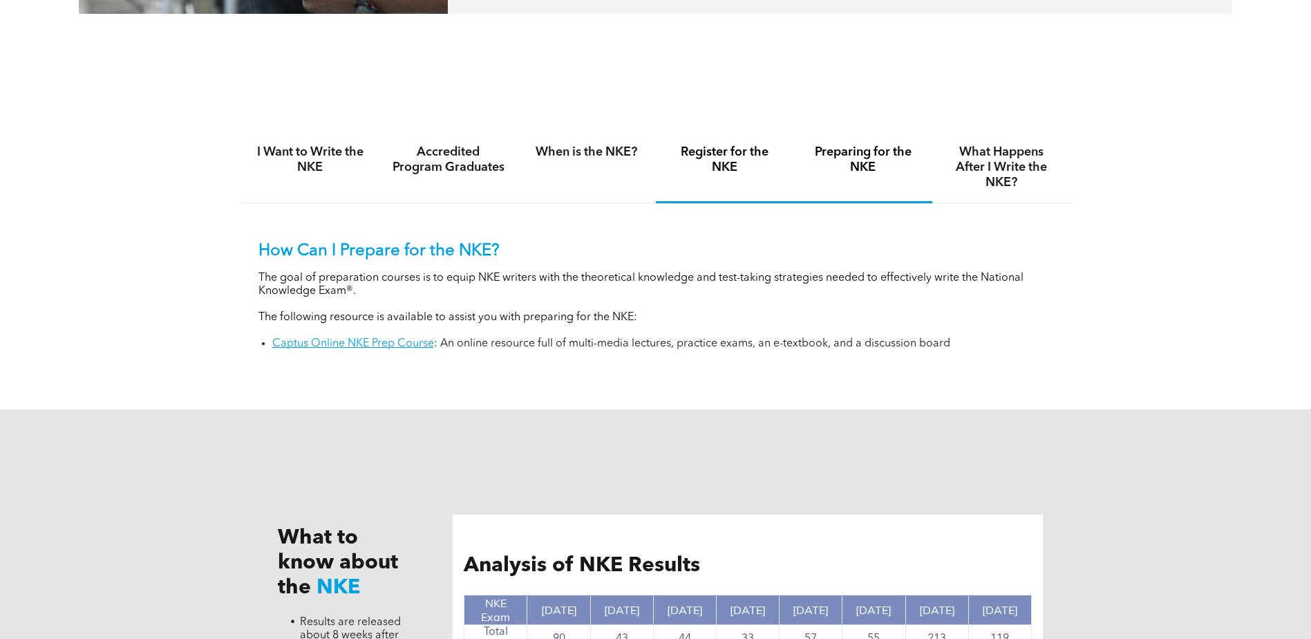
click at [702, 179] on div "Register for the NKE" at bounding box center [725, 167] width 138 height 71
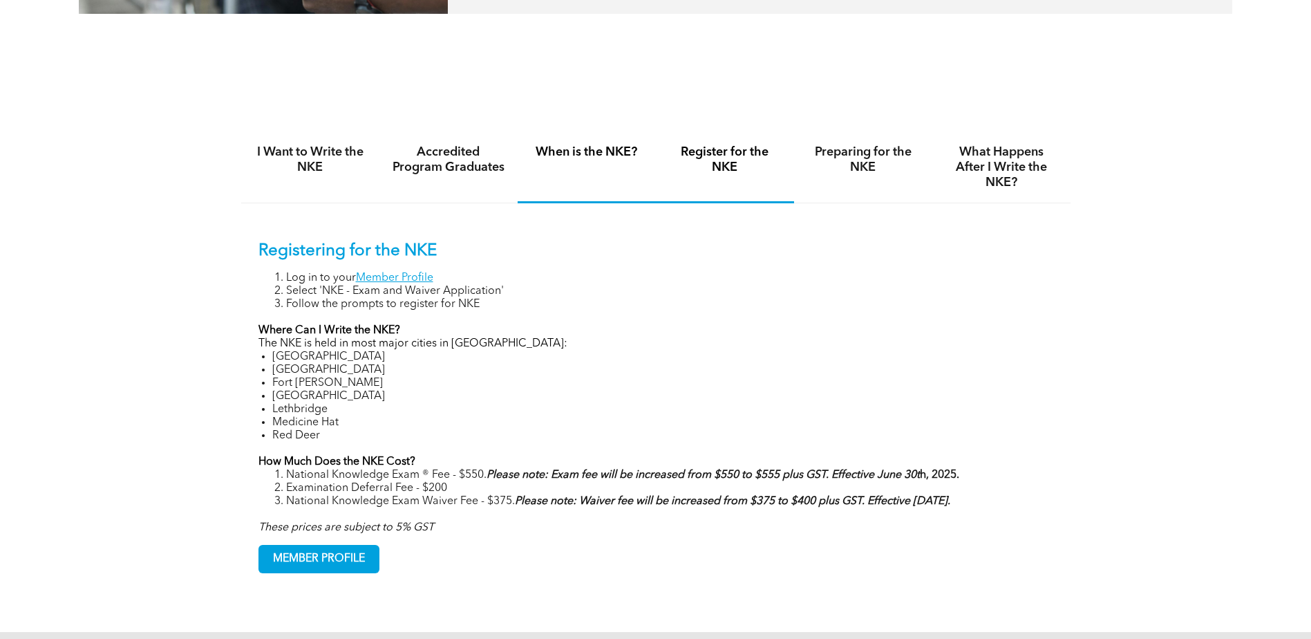
click at [561, 178] on div "When is the NKE?" at bounding box center [587, 167] width 138 height 71
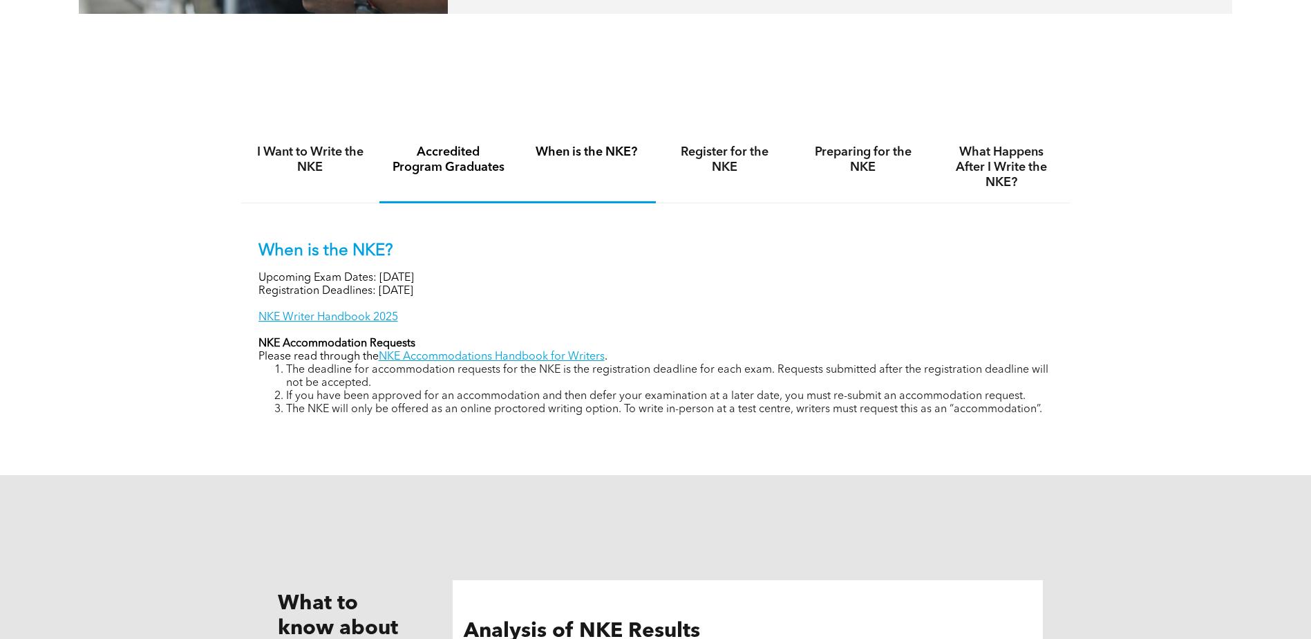
click at [494, 182] on div "Accredited Program Graduates" at bounding box center [448, 167] width 138 height 71
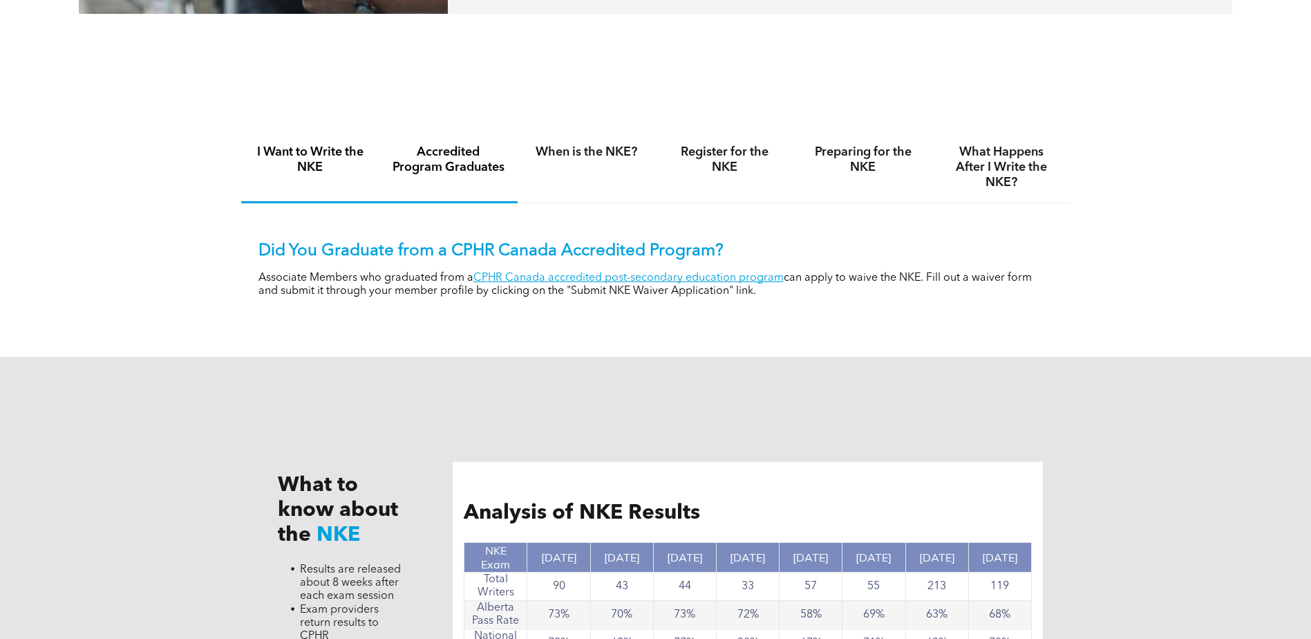
click at [312, 185] on div "I Want to Write the NKE" at bounding box center [310, 167] width 138 height 71
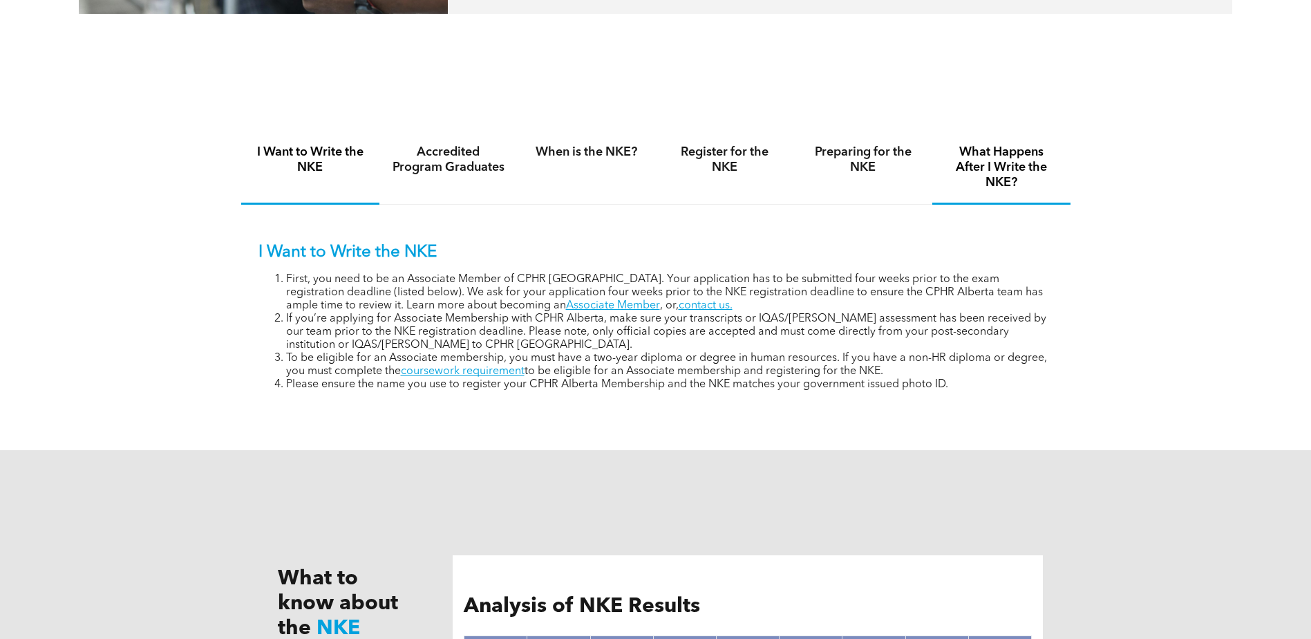
click at [1029, 136] on div "What Happens After I Write the NKE?" at bounding box center [1001, 168] width 138 height 73
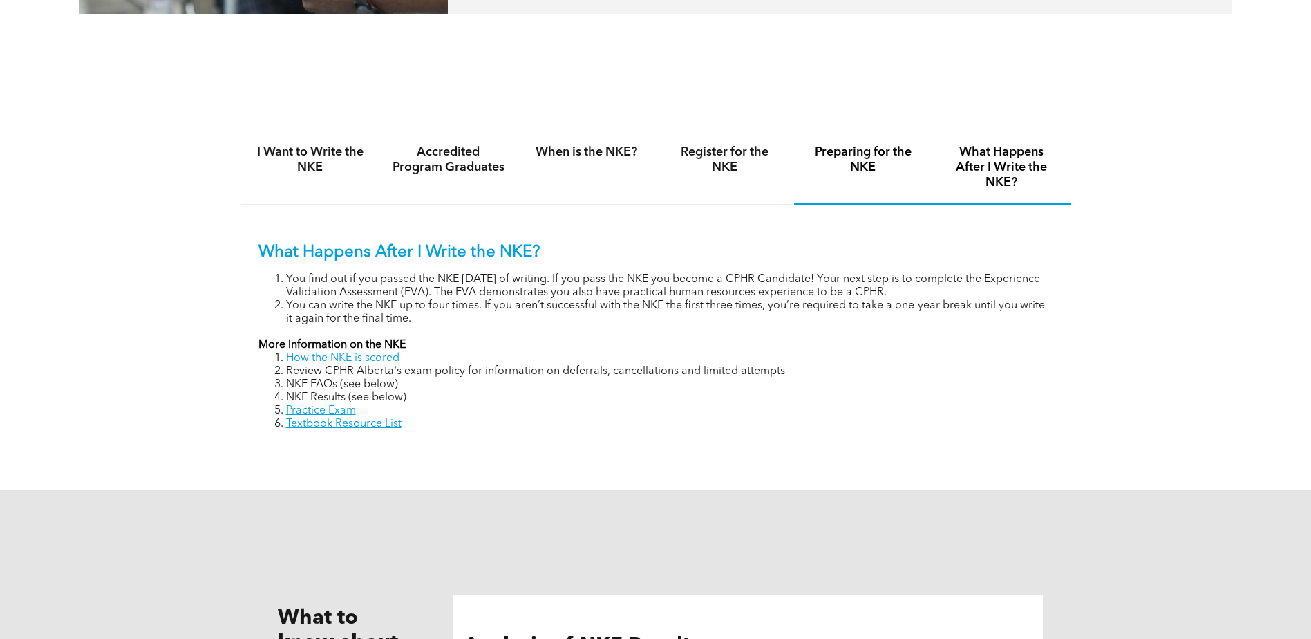
click at [872, 143] on div "Preparing for the NKE" at bounding box center [863, 168] width 138 height 73
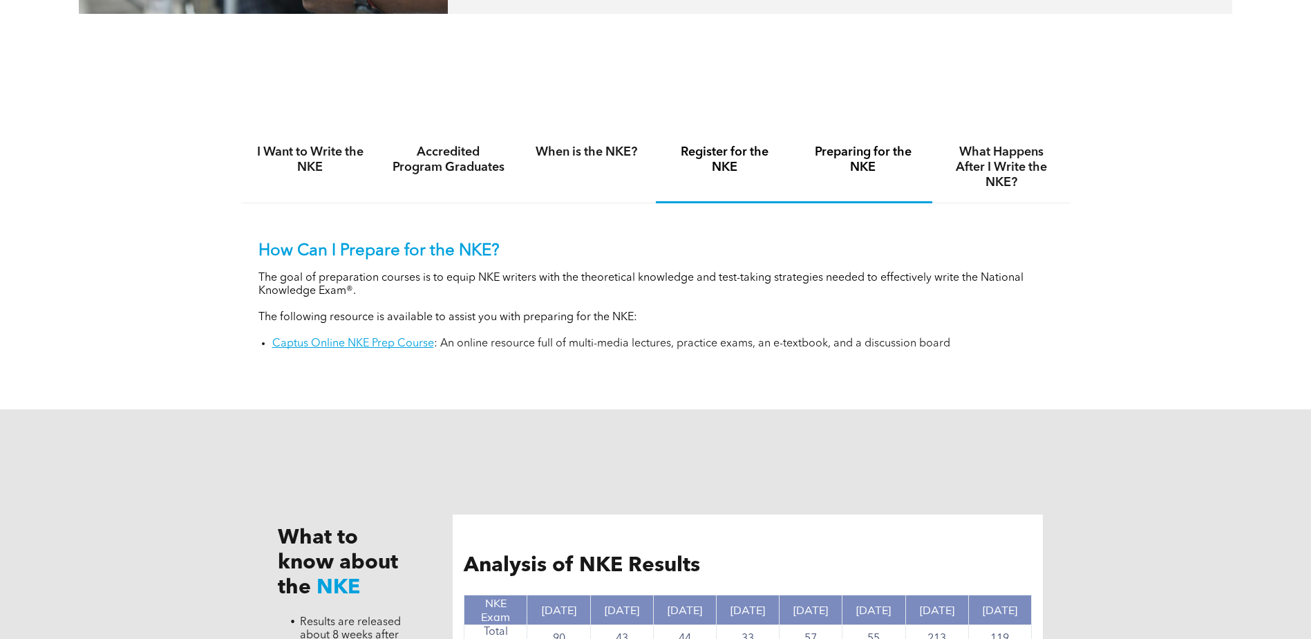
click at [720, 166] on h4 "Register for the NKE" at bounding box center [724, 159] width 113 height 30
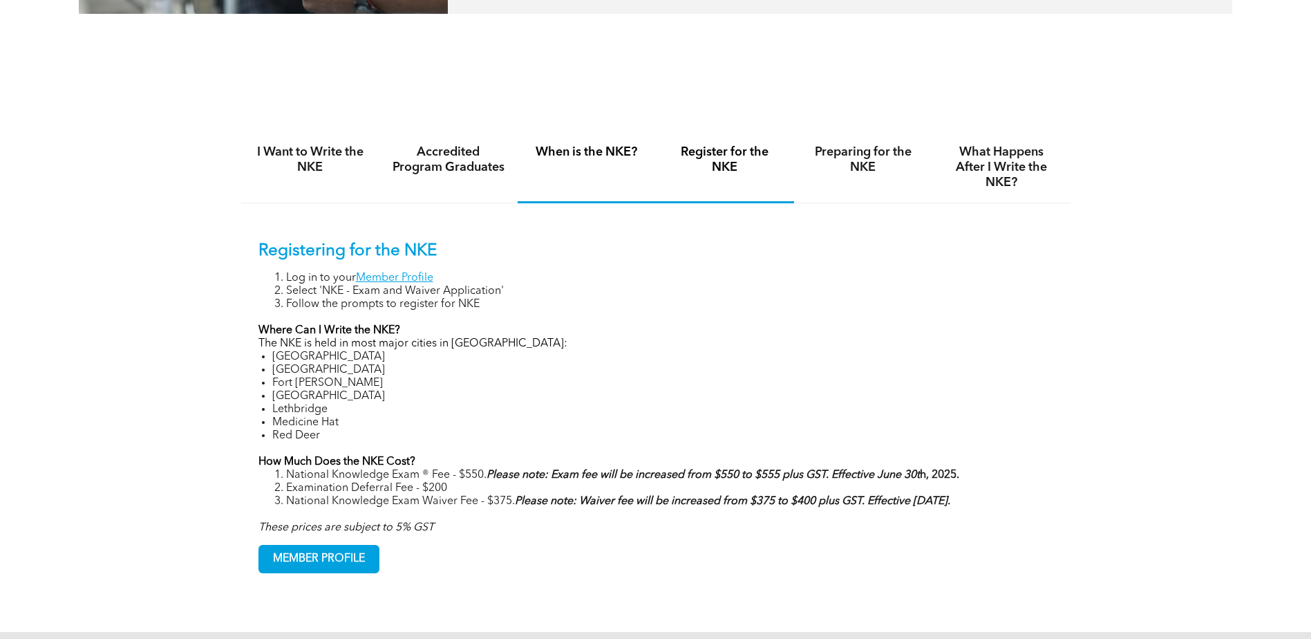
click at [618, 170] on div "When is the NKE?" at bounding box center [587, 167] width 138 height 71
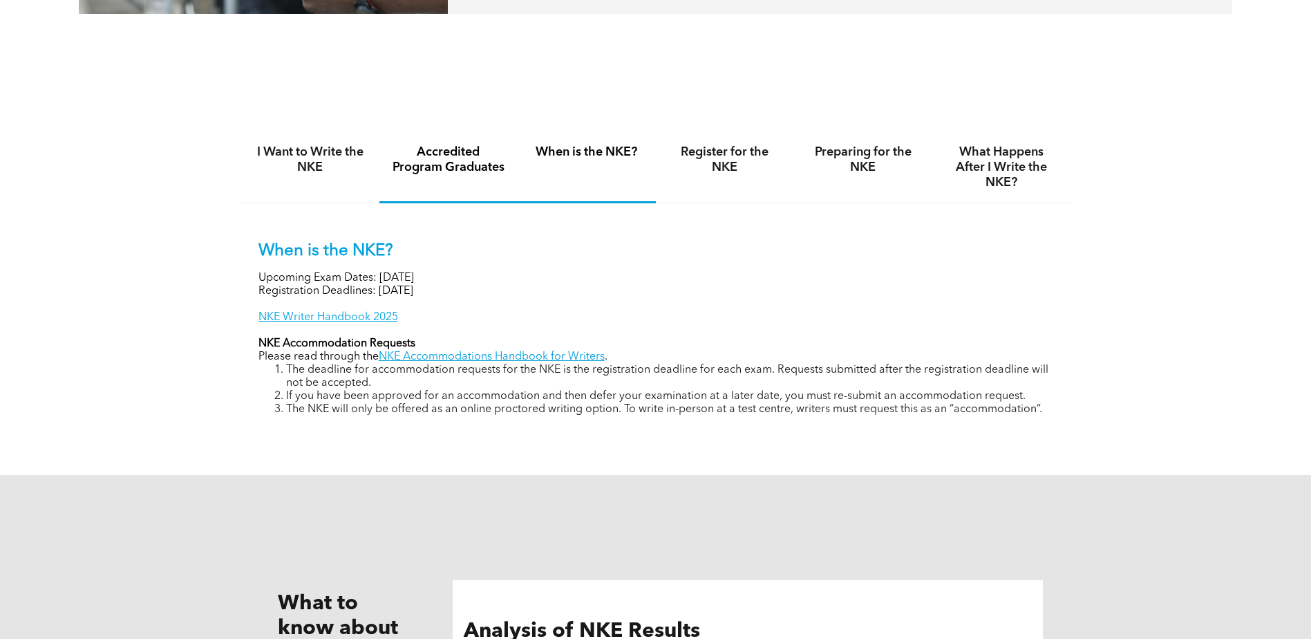
click at [441, 171] on h4 "Accredited Program Graduates" at bounding box center [448, 159] width 113 height 30
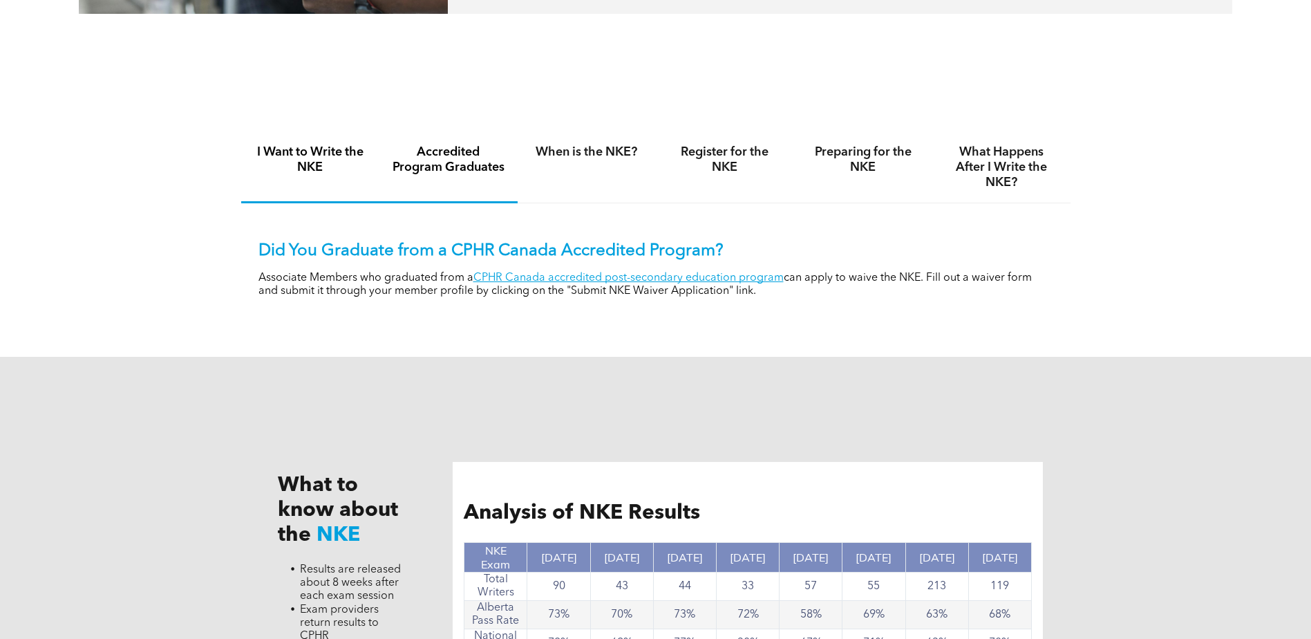
click at [295, 172] on h4 "I Want to Write the NKE" at bounding box center [310, 159] width 113 height 30
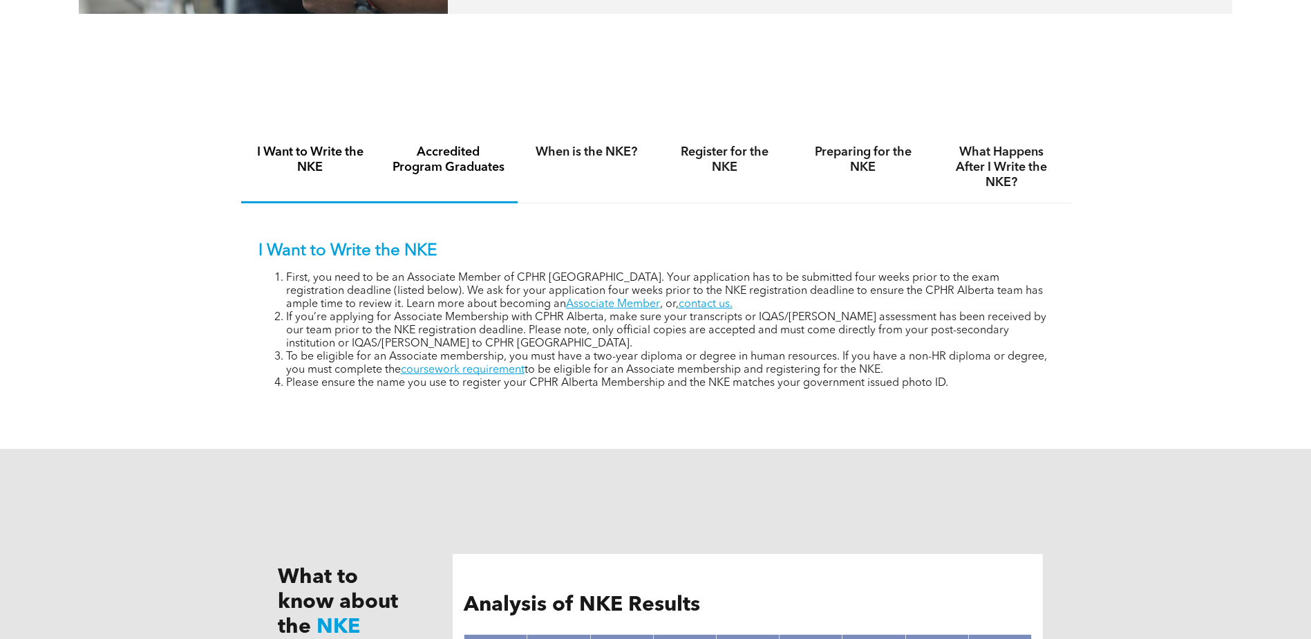
click at [429, 170] on h4 "Accredited Program Graduates" at bounding box center [448, 159] width 113 height 30
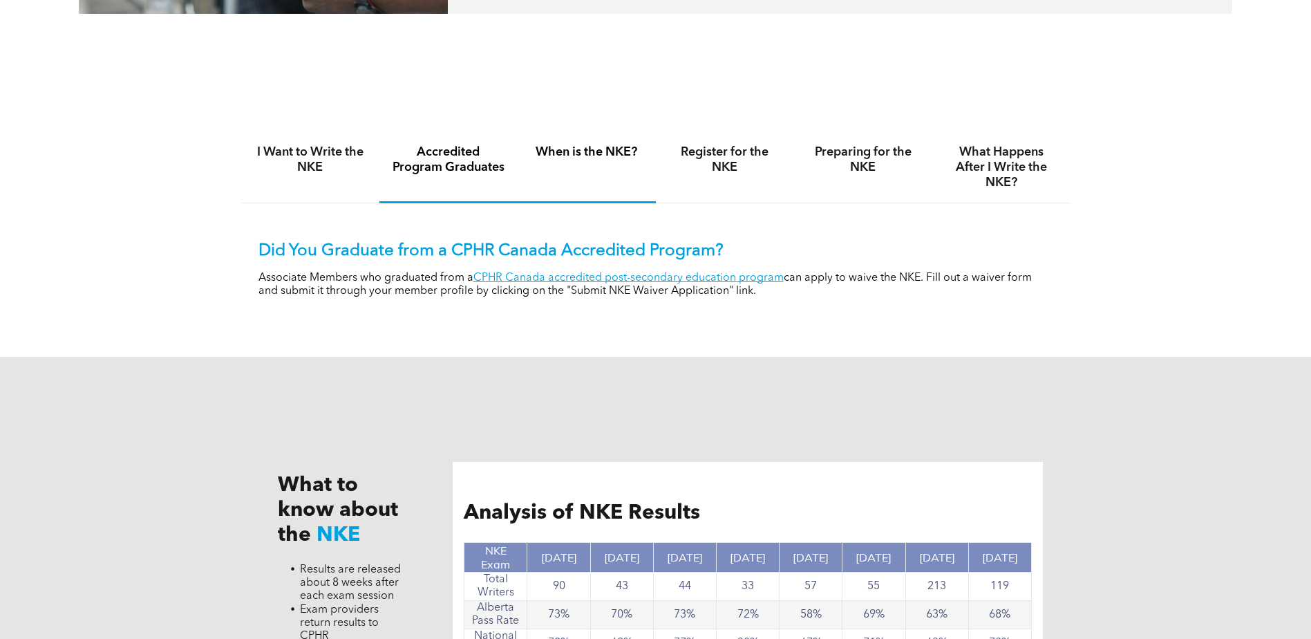
click at [576, 164] on div "When is the NKE?" at bounding box center [587, 167] width 138 height 71
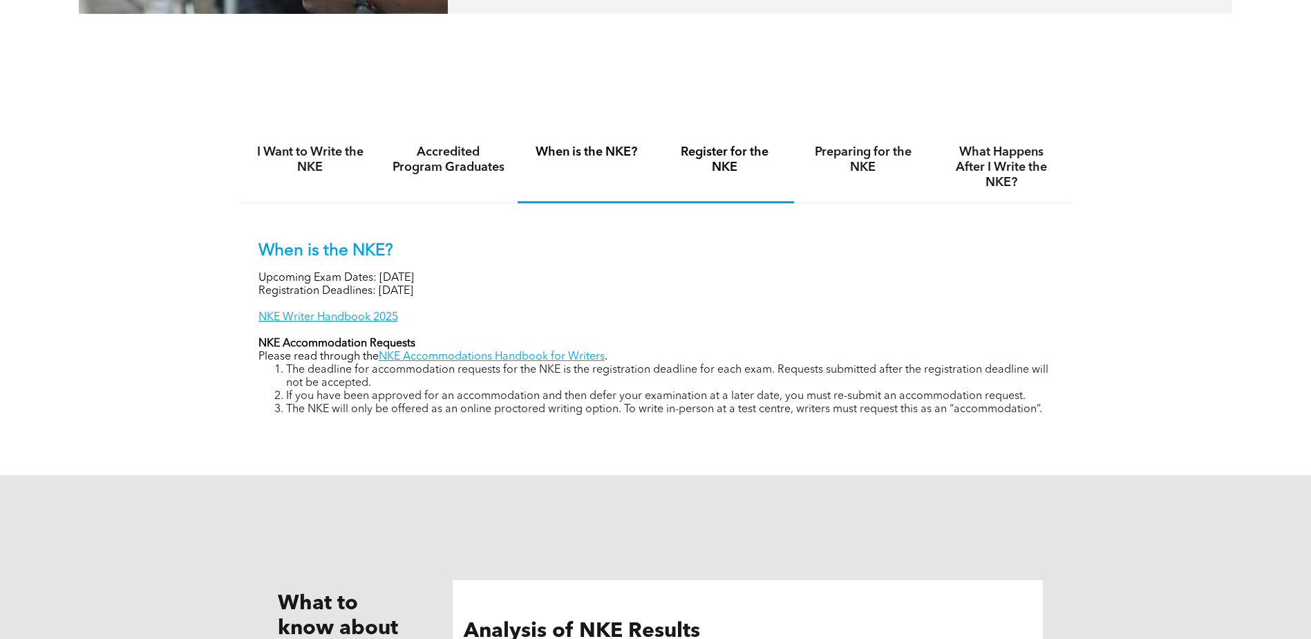
click at [737, 168] on h4 "Register for the NKE" at bounding box center [724, 159] width 113 height 30
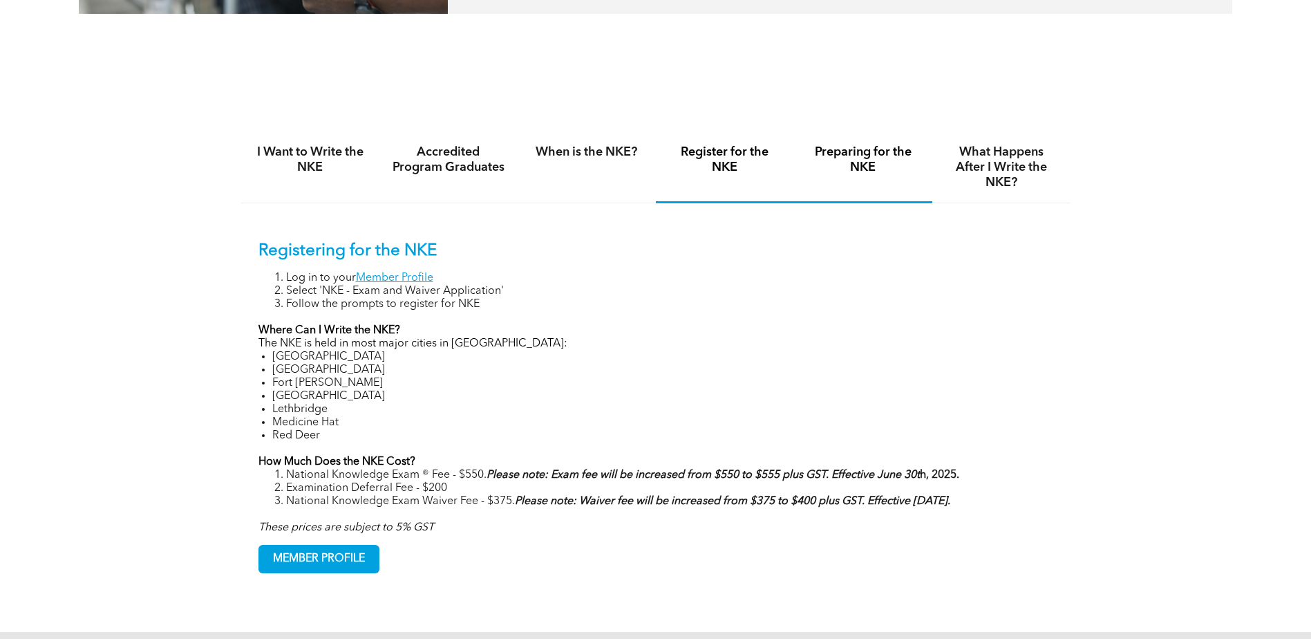
click at [828, 170] on h4 "Preparing for the NKE" at bounding box center [863, 159] width 113 height 30
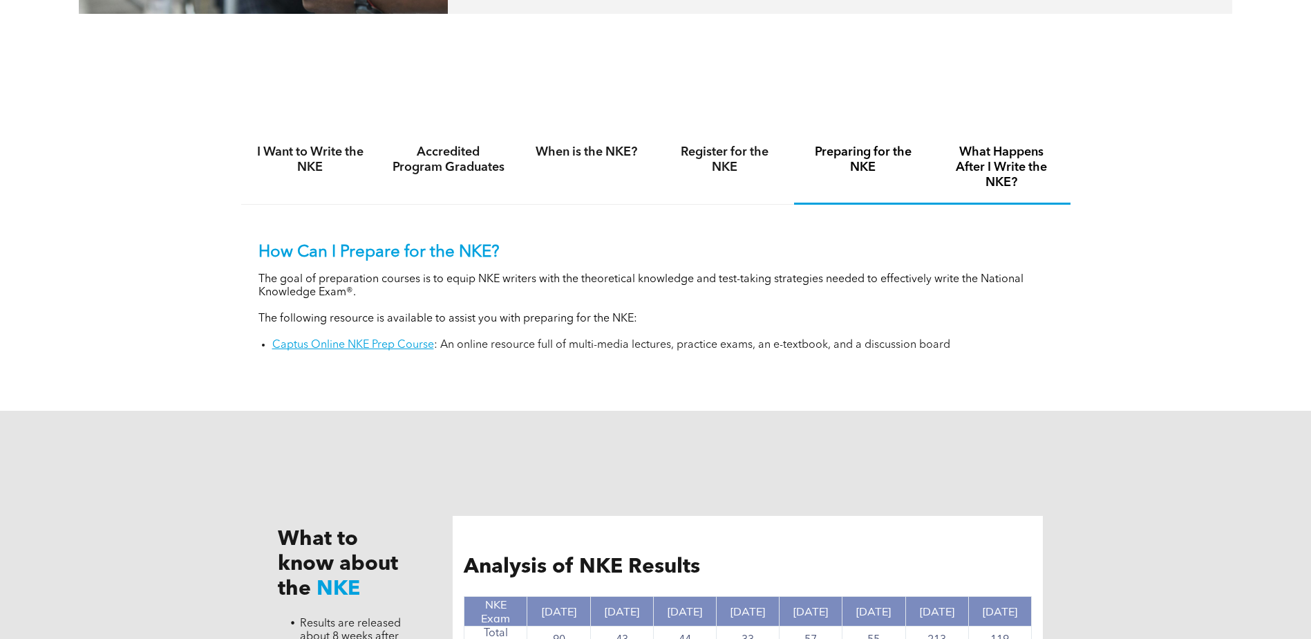
click at [1018, 184] on h4 "What Happens After I Write the NKE?" at bounding box center [1001, 167] width 113 height 46
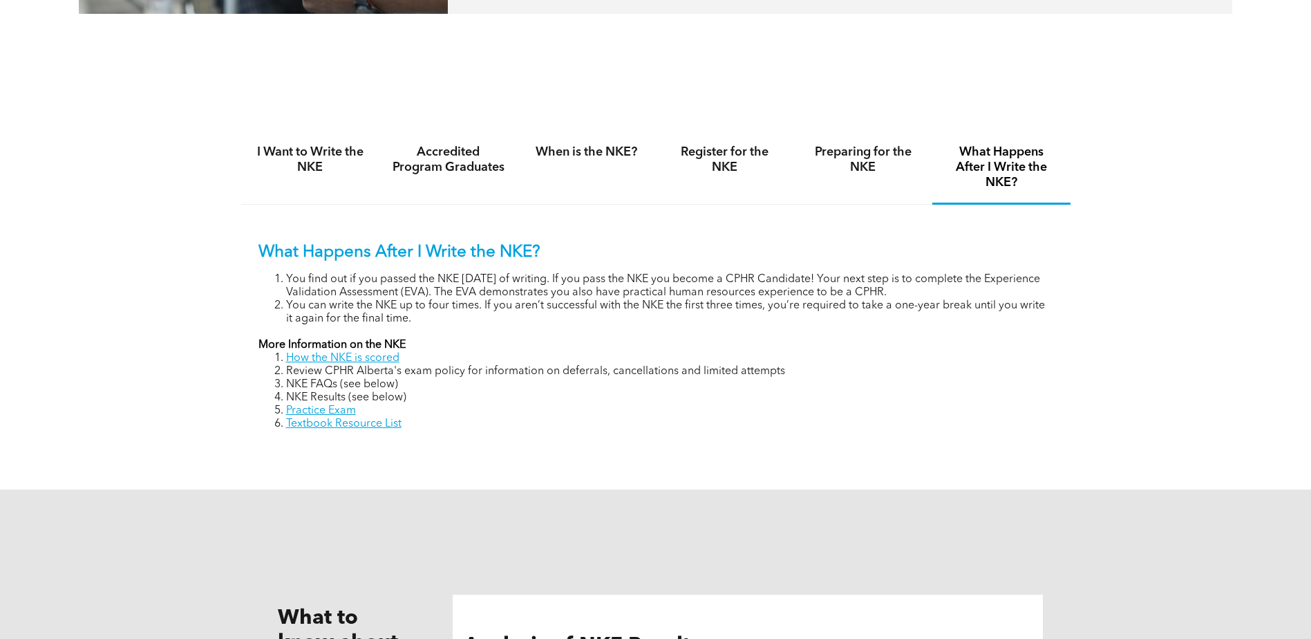
click at [605, 452] on div "I Want to Write the NKE Accredited Program Graduates When is the NKE? Register …" at bounding box center [656, 290] width 830 height 369
click at [319, 410] on link "Practice Exam" at bounding box center [321, 410] width 70 height 11
